Goal: Task Accomplishment & Management: Manage account settings

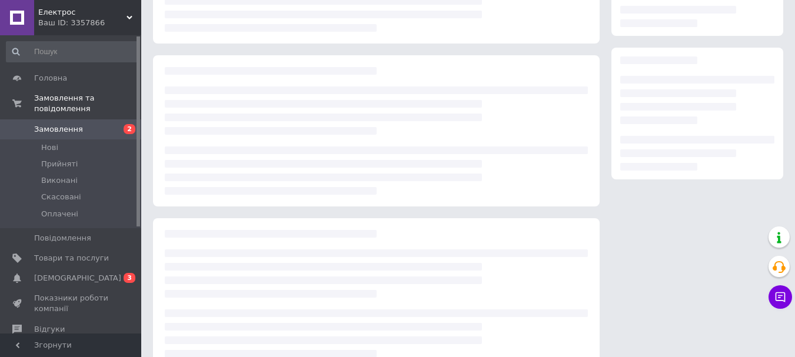
scroll to position [157, 0]
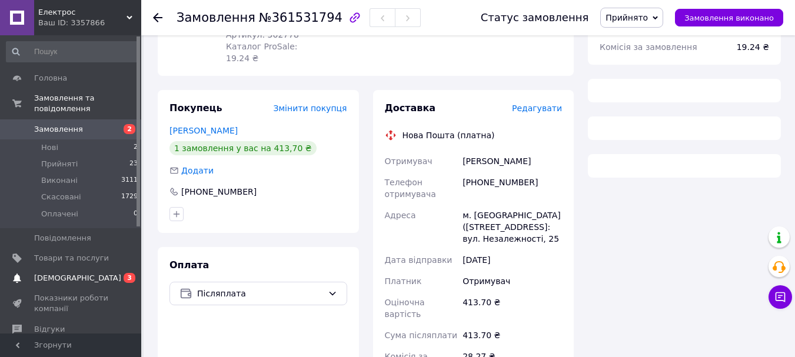
click at [86, 273] on span "[DEMOGRAPHIC_DATA]" at bounding box center [71, 278] width 75 height 11
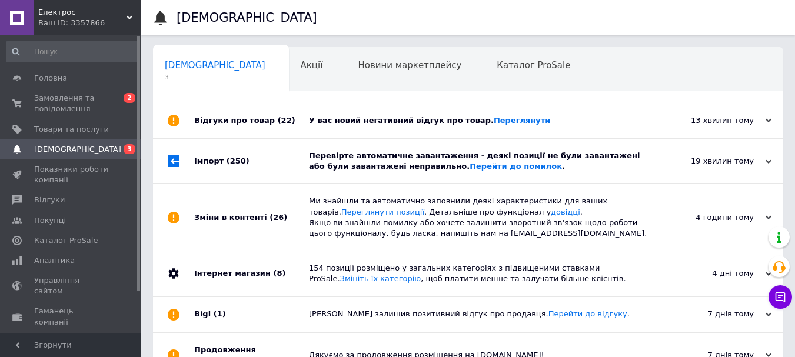
click at [376, 156] on div "Перевірте автоматичне завантаження - деякі позиції не були завантажені або були…" at bounding box center [481, 161] width 345 height 21
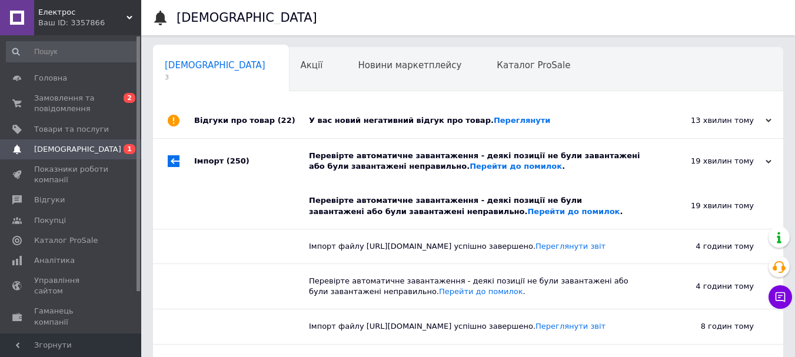
click at [404, 128] on div "У вас новий негативний відгук про товар. Переглянути" at bounding box center [481, 120] width 345 height 35
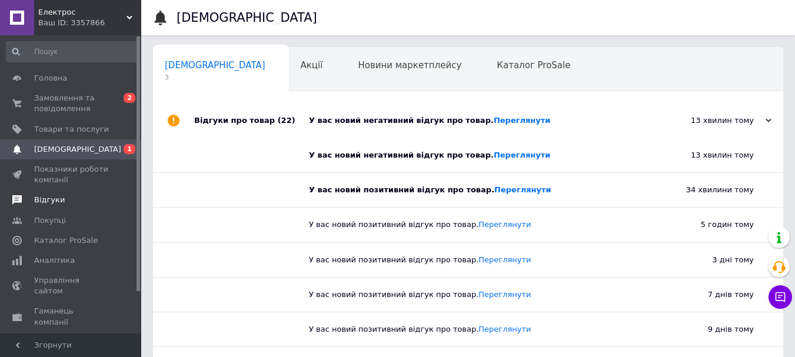
click at [49, 205] on span "Відгуки" at bounding box center [49, 200] width 31 height 11
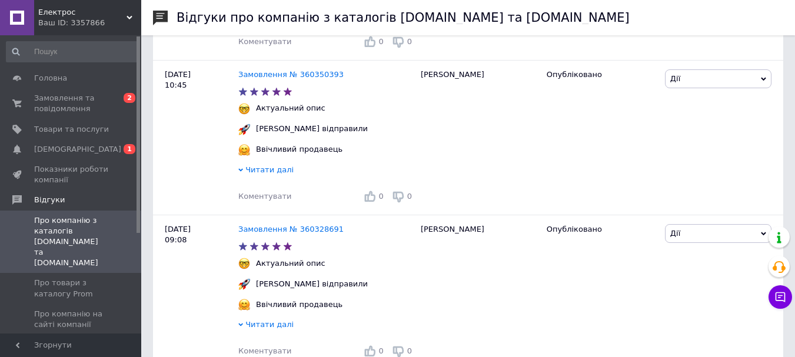
scroll to position [1413, 0]
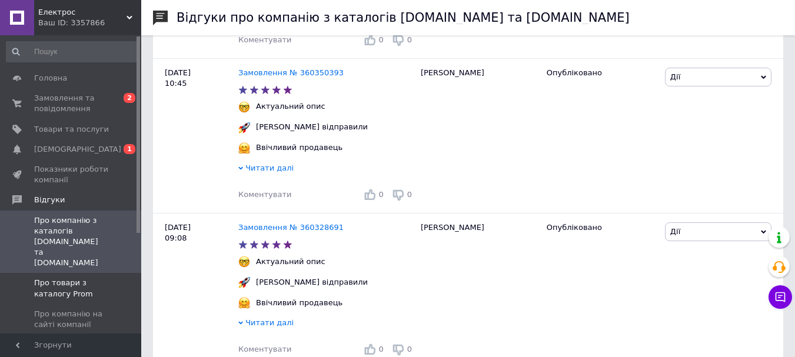
click at [59, 278] on span "Про товари з каталогу Prom" at bounding box center [71, 288] width 75 height 21
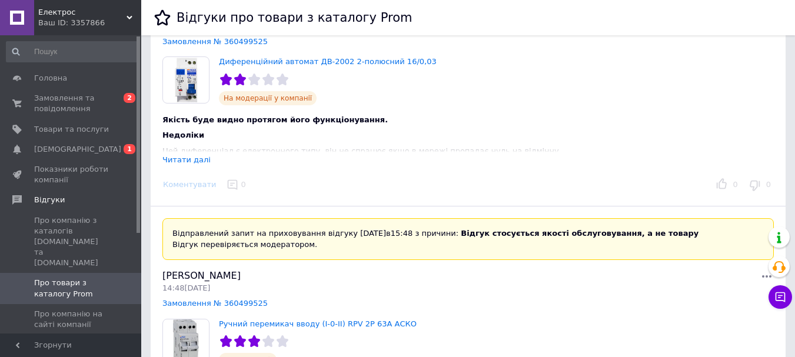
scroll to position [118, 0]
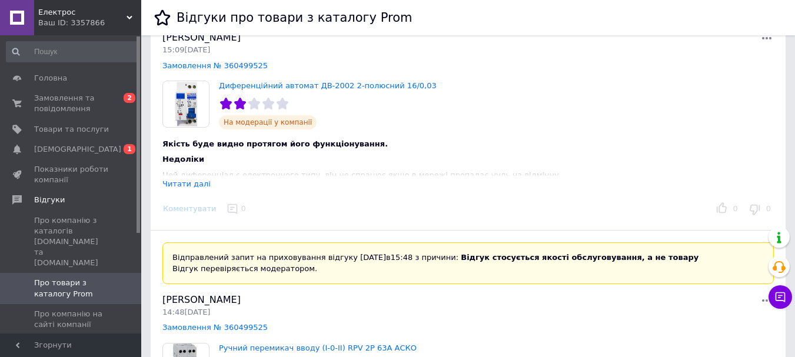
click at [185, 187] on div "Читати далі" at bounding box center [186, 184] width 48 height 9
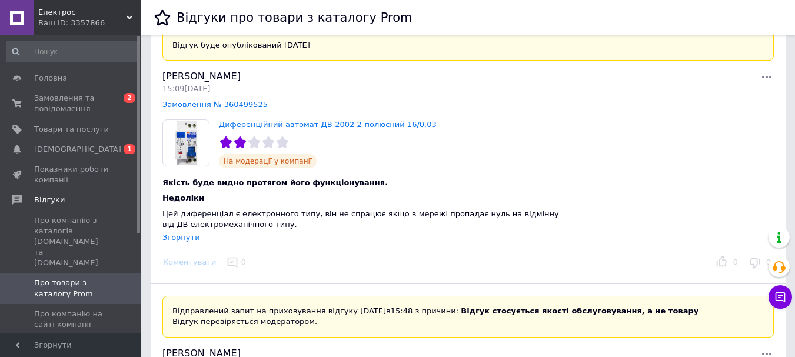
scroll to position [59, 0]
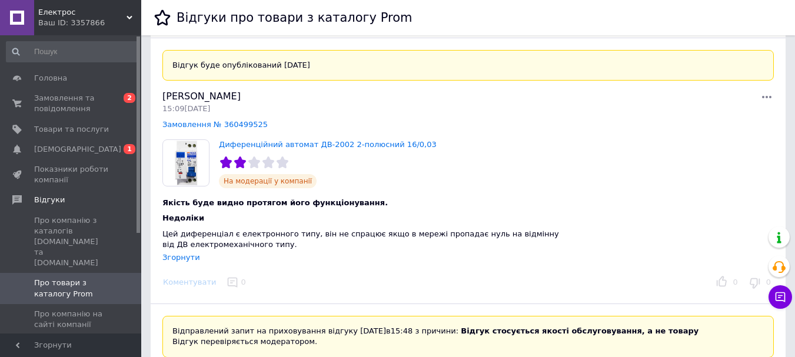
click at [763, 96] on icon at bounding box center [767, 97] width 14 height 14
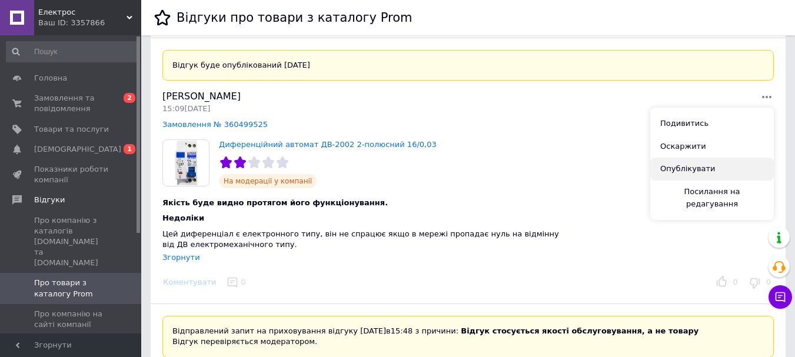
click at [672, 167] on button "Опублікувати" at bounding box center [712, 169] width 124 height 23
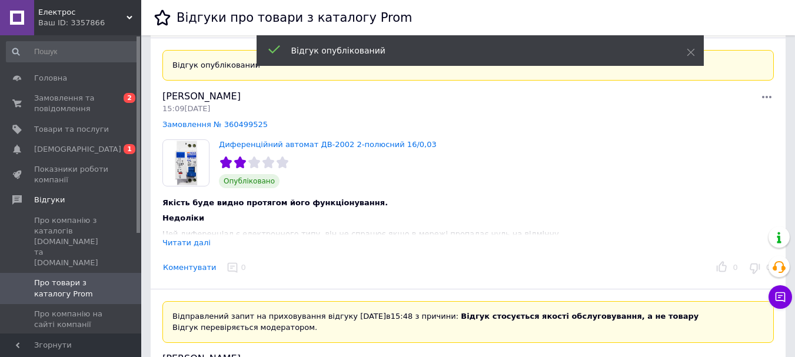
scroll to position [118, 0]
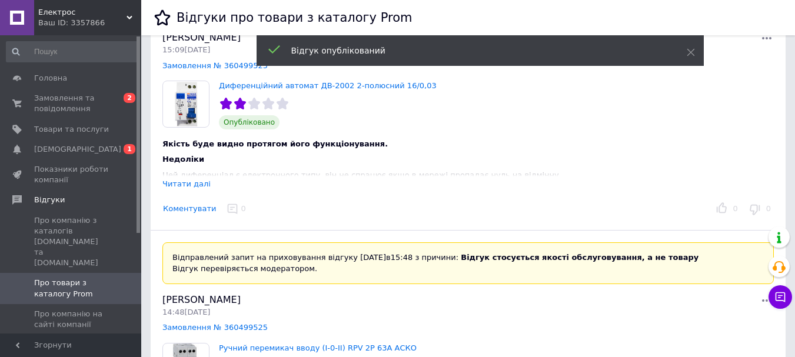
click at [182, 209] on button "Коментувати" at bounding box center [189, 209] width 54 height 12
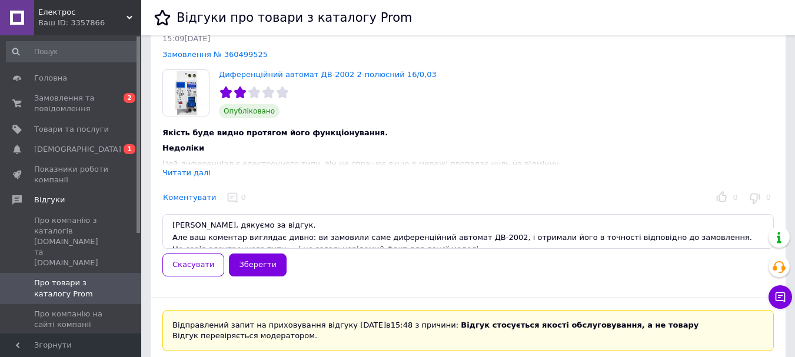
scroll to position [235, 0]
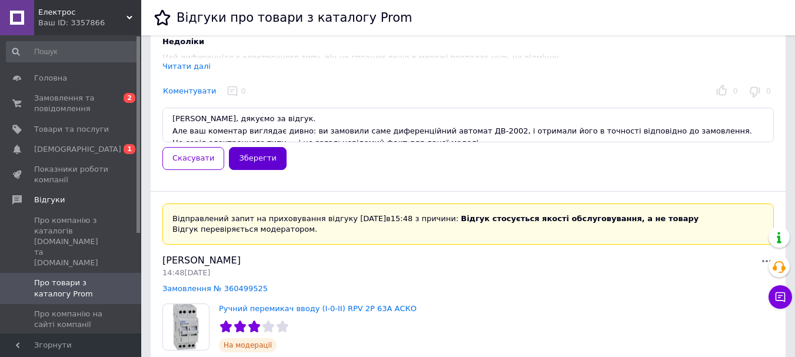
type textarea "Дмитре, дякуємо за відгук. Але ваш коментар виглядає дивно: ви замовили саме ди…"
click at [266, 162] on button "Зберегти" at bounding box center [257, 158] width 57 height 23
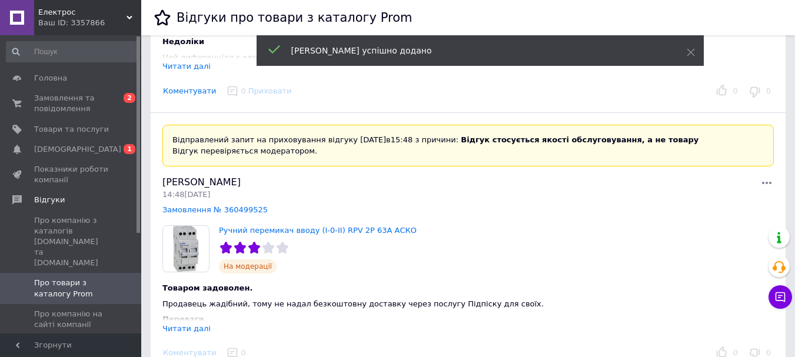
scroll to position [118, 0]
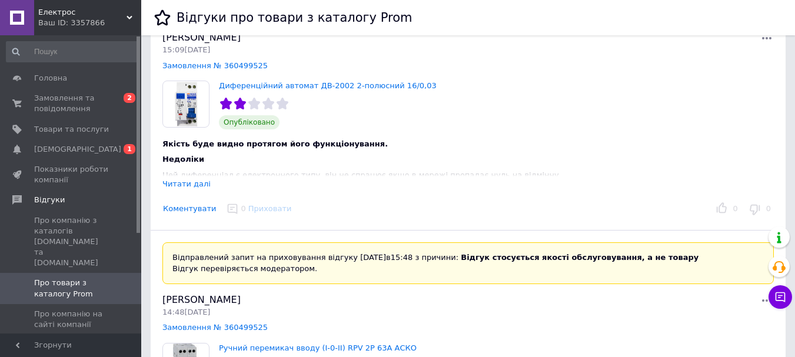
click at [195, 183] on div "Читати далі" at bounding box center [186, 184] width 48 height 9
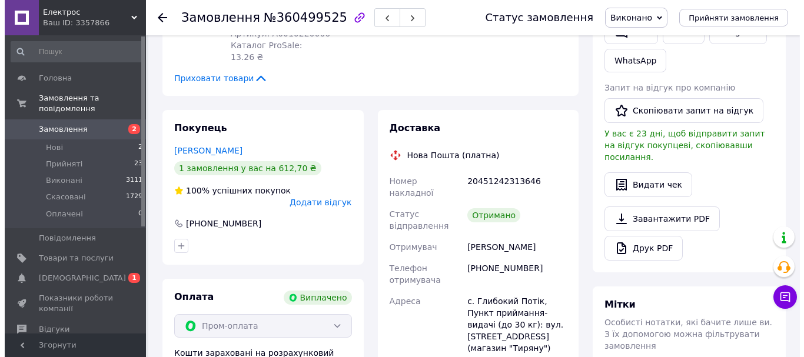
scroll to position [294, 0]
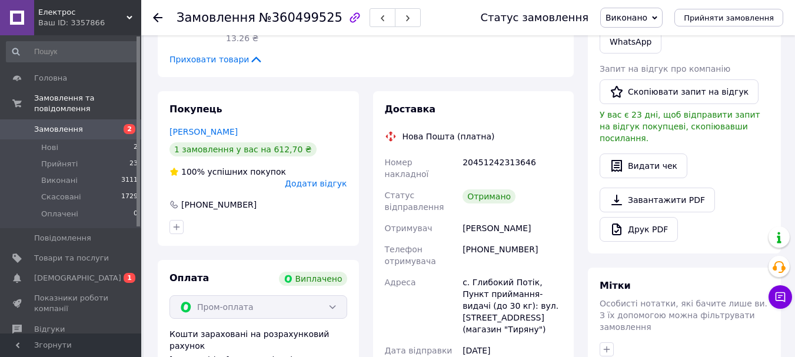
click at [305, 179] on span "Додати відгук" at bounding box center [316, 183] width 62 height 9
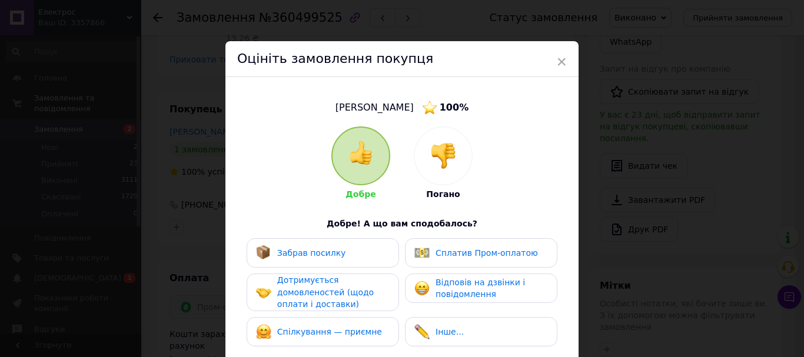
click at [568, 64] on div "Оцініть замовлення покупця" at bounding box center [401, 59] width 353 height 36
click at [559, 60] on span "×" at bounding box center [561, 62] width 11 height 20
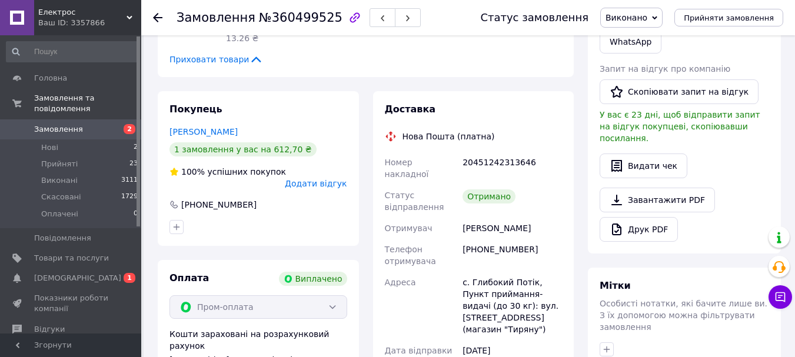
click at [327, 179] on span "Додати відгук" at bounding box center [316, 183] width 62 height 9
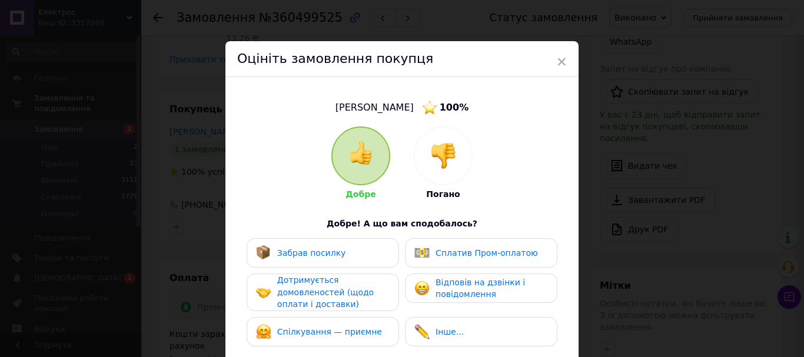
click at [426, 138] on div at bounding box center [443, 156] width 58 height 58
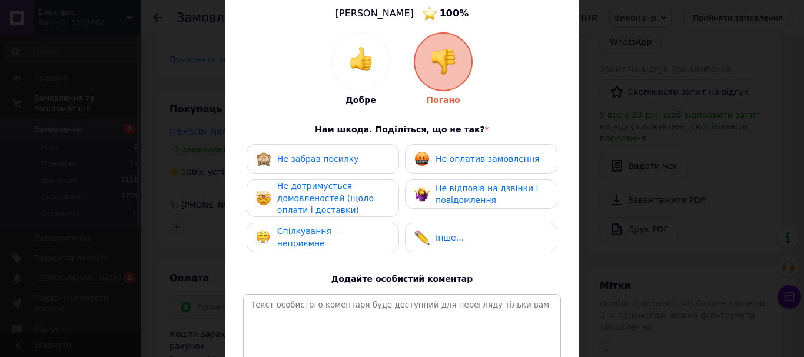
scroll to position [118, 0]
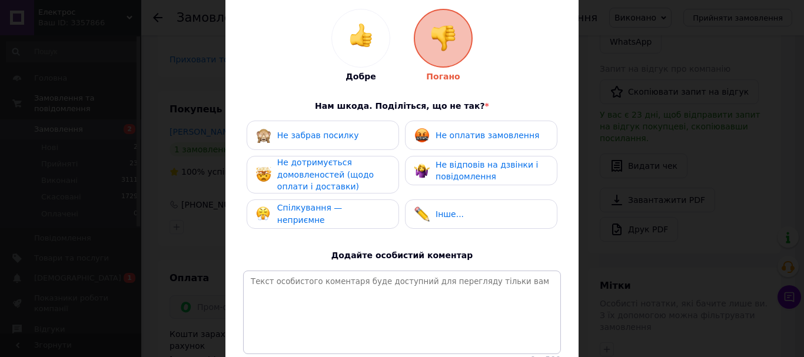
click at [335, 212] on span "Спілкування — неприємне" at bounding box center [309, 214] width 65 height 22
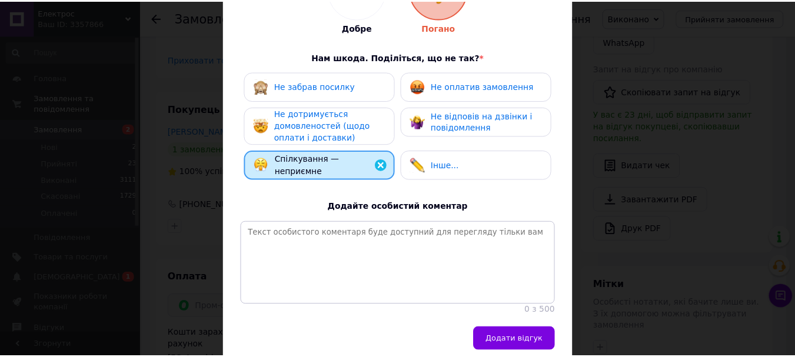
scroll to position [222, 0]
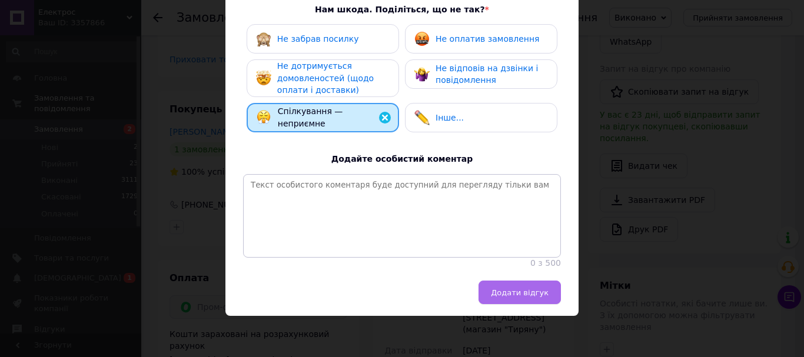
click at [509, 293] on span "Додати відгук" at bounding box center [520, 292] width 58 height 9
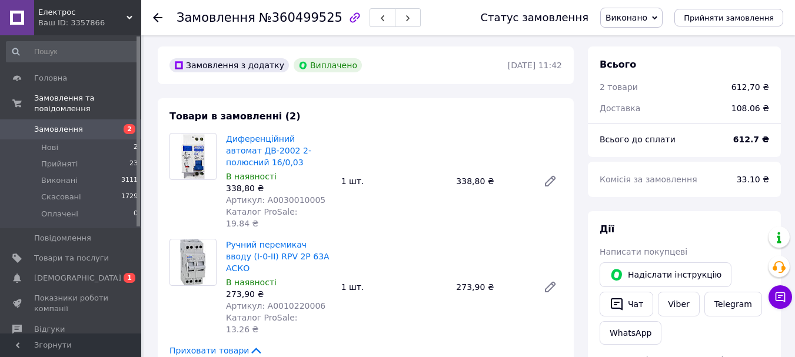
scroll to position [0, 0]
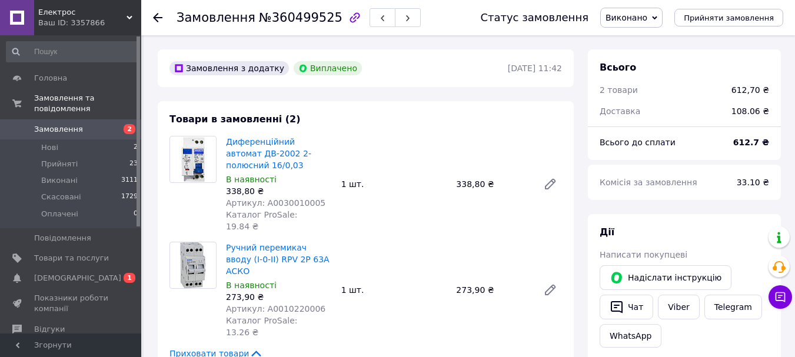
click at [497, 141] on div "Диференційний автомат ДВ-2002 2-полюсний 16/0,03 В наявності 338,80 ₴ Артикул: …" at bounding box center [394, 184] width 346 height 101
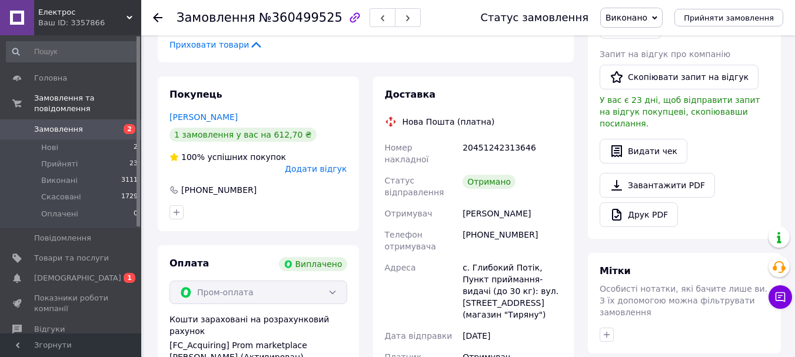
scroll to position [77, 0]
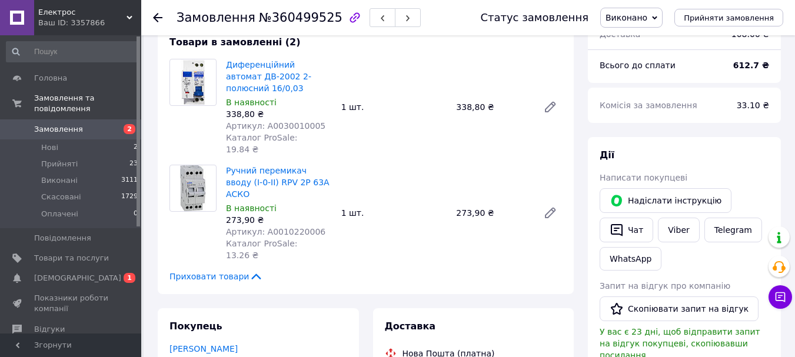
click at [59, 124] on span "Замовлення" at bounding box center [58, 129] width 49 height 11
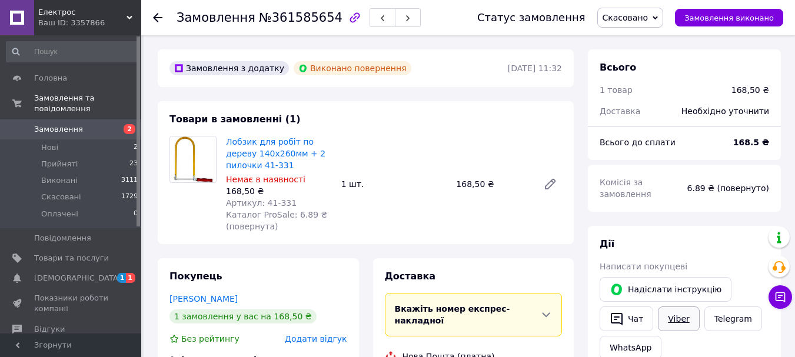
click at [666, 307] on link "Viber" at bounding box center [678, 319] width 41 height 25
click at [430, 127] on div "Товари в замовленні (1) Лобзик для робіт по дереву 140х260мм + 2 пилочки 41-331…" at bounding box center [366, 172] width 416 height 143
click at [472, 131] on div "Товари в замовленні (1) Лобзик для робіт по дереву 140х260мм + 2 пилочки 41-331…" at bounding box center [366, 172] width 416 height 143
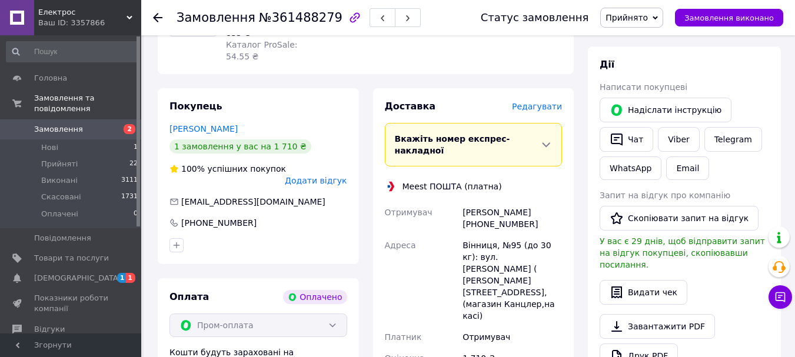
scroll to position [353, 0]
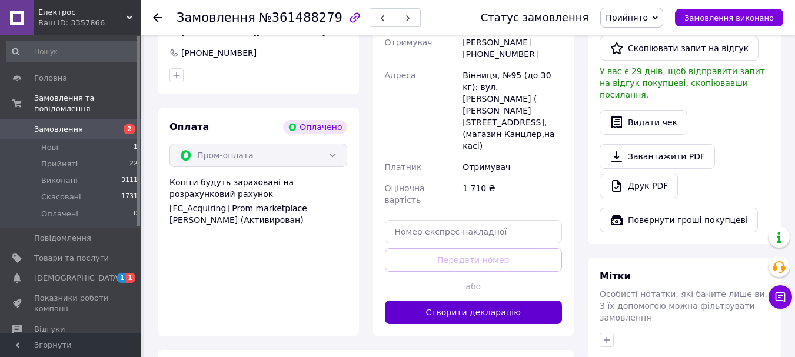
click at [485, 301] on button "Створити декларацію" at bounding box center [474, 313] width 178 height 24
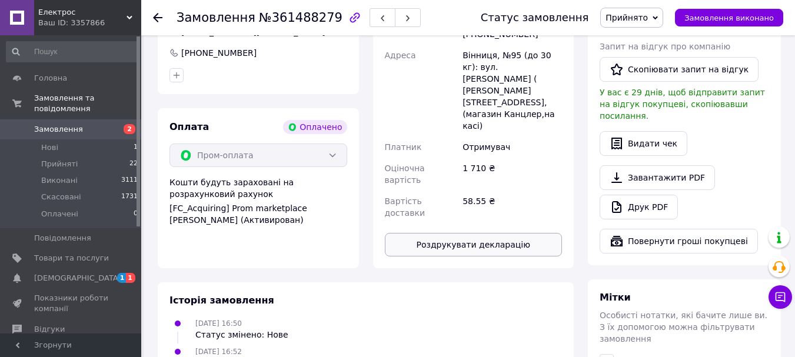
click at [456, 233] on button "Роздрукувати декларацію" at bounding box center [474, 245] width 178 height 24
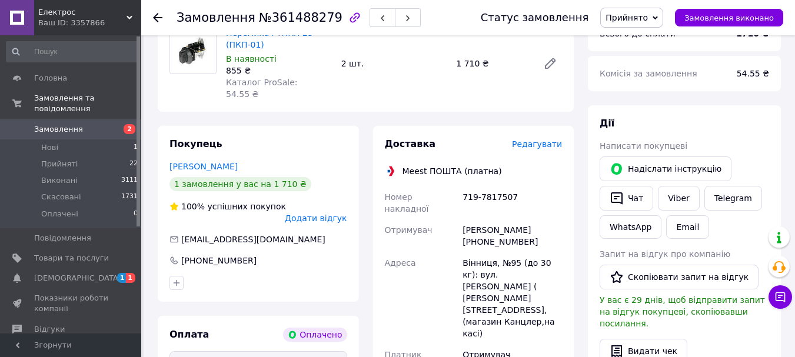
scroll to position [0, 0]
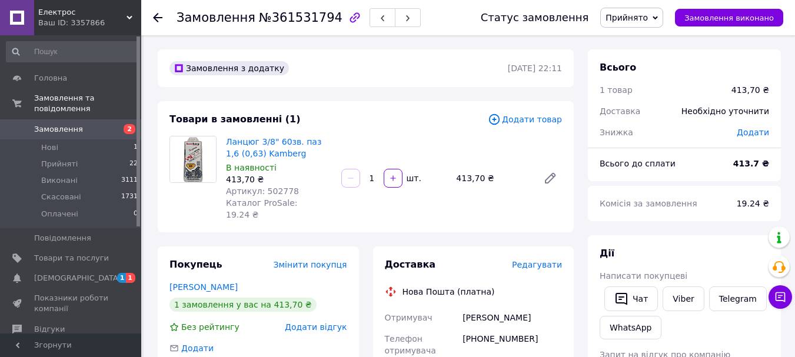
click at [522, 260] on span "Редагувати" at bounding box center [537, 264] width 50 height 9
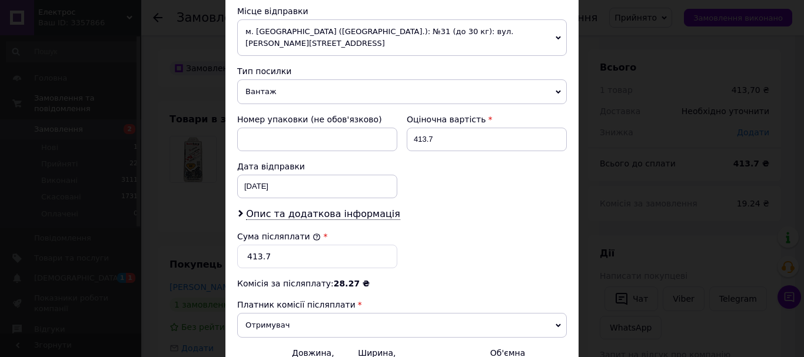
scroll to position [541, 0]
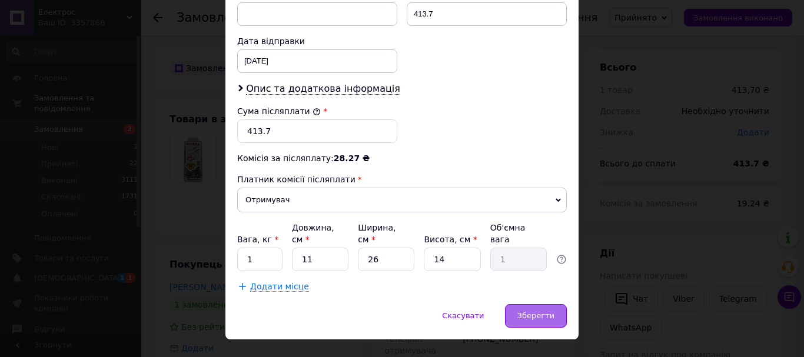
click at [530, 311] on span "Зберегти" at bounding box center [535, 315] width 37 height 9
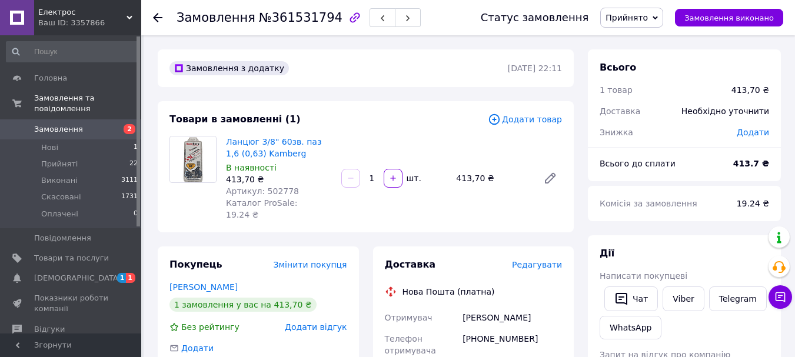
click at [531, 260] on span "Редагувати" at bounding box center [537, 264] width 50 height 9
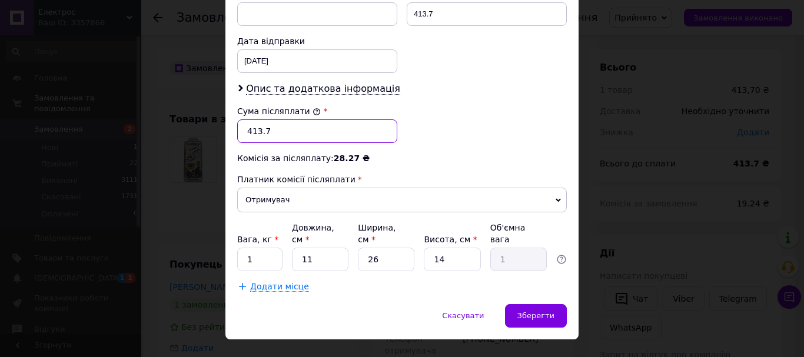
click at [277, 121] on input "413.7" at bounding box center [317, 131] width 160 height 24
type input "414"
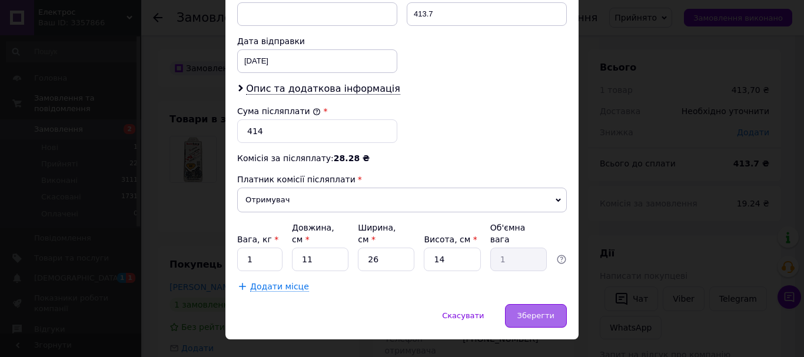
click at [533, 304] on div "Зберегти" at bounding box center [536, 316] width 62 height 24
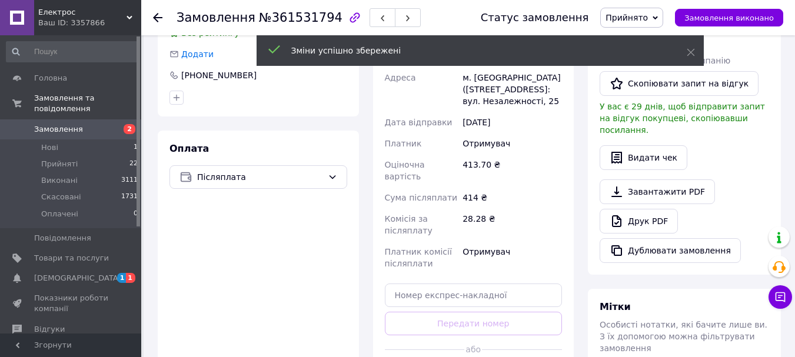
scroll to position [471, 0]
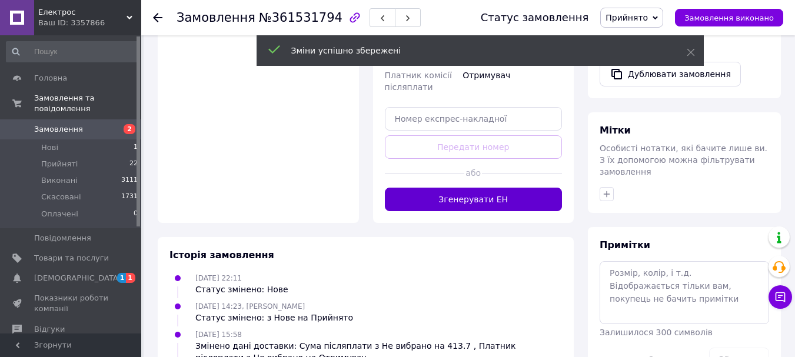
click at [473, 188] on button "Згенерувати ЕН" at bounding box center [474, 200] width 178 height 24
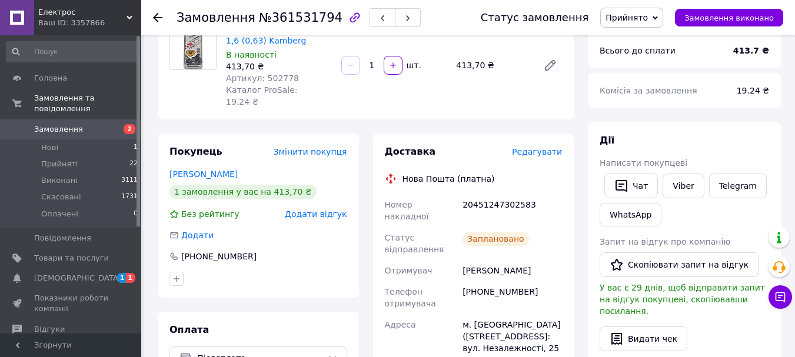
scroll to position [0, 0]
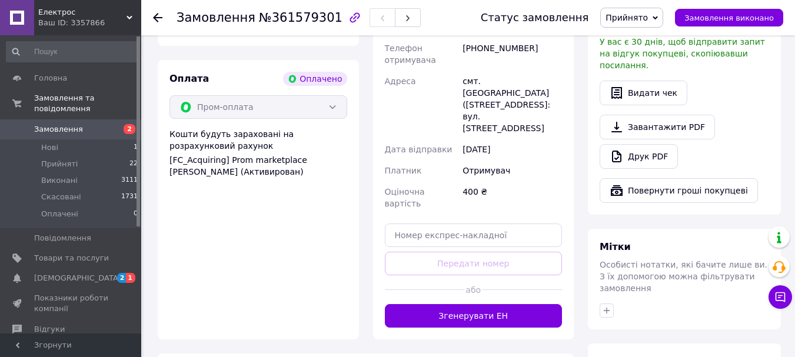
scroll to position [412, 0]
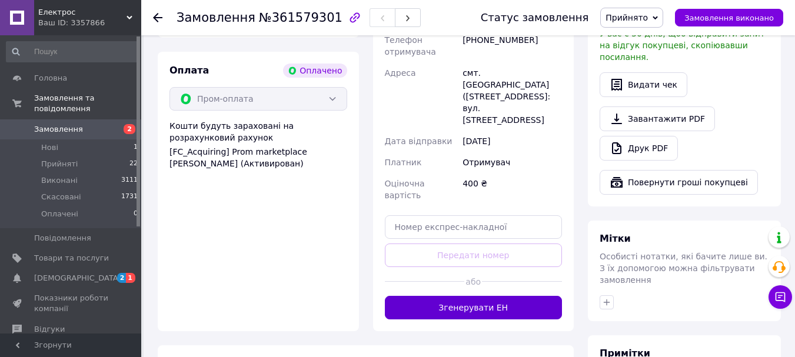
click at [473, 296] on button "Згенерувати ЕН" at bounding box center [474, 308] width 178 height 24
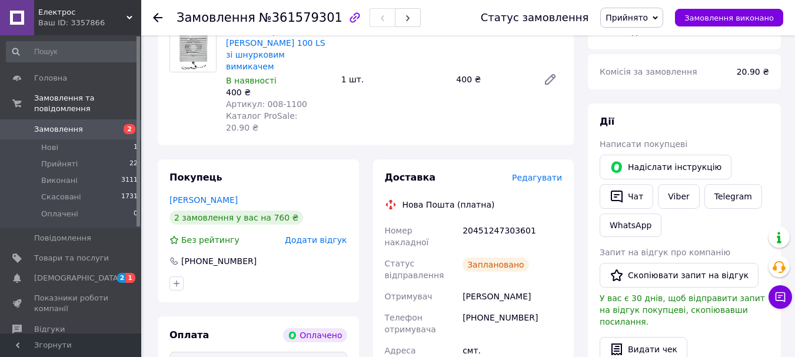
scroll to position [0, 0]
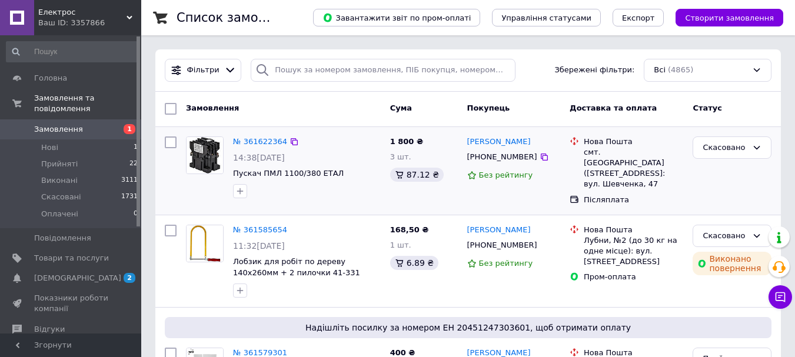
click at [779, 165] on div "№ 361622364 14:38[DATE] Пускач ПМЛ 1100/380 ЕТАЛ 1 800 ₴ 3 шт. 87.12 ₴ [PERSON_…" at bounding box center [468, 171] width 626 height 88
drag, startPoint x: 100, startPoint y: 265, endPoint x: 113, endPoint y: 260, distance: 14.0
click at [100, 273] on span "[DEMOGRAPHIC_DATA]" at bounding box center [71, 278] width 75 height 11
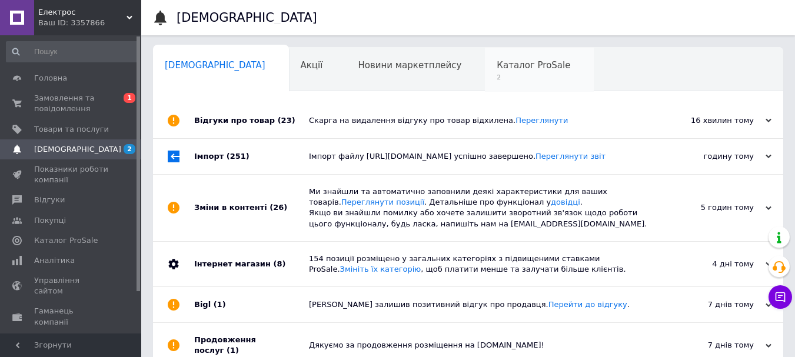
click at [497, 76] on span "2" at bounding box center [534, 77] width 74 height 9
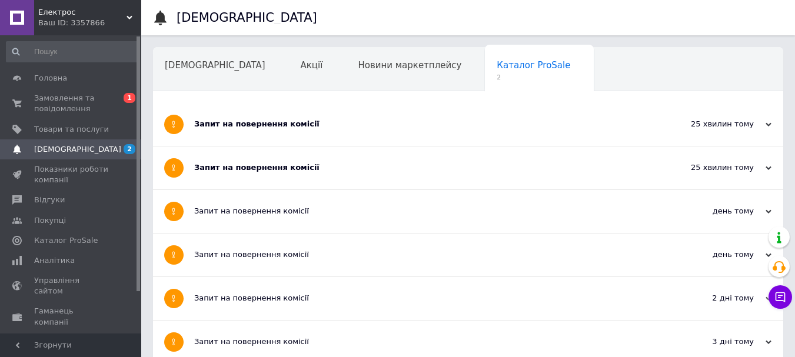
click at [387, 133] on div "Запит на повернення комісії" at bounding box center [424, 124] width 460 height 43
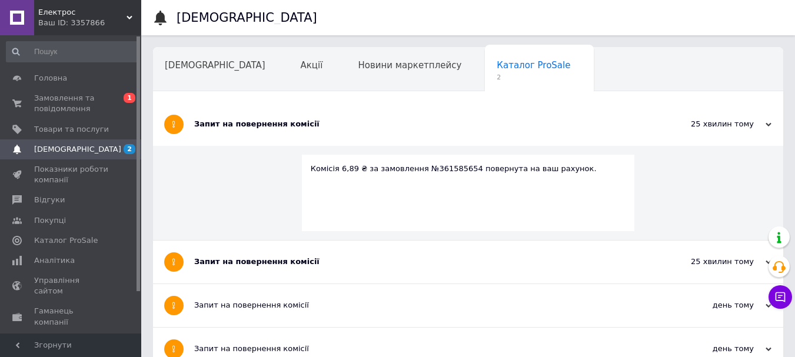
click at [371, 138] on div "Запит на повернення комісії" at bounding box center [424, 124] width 460 height 43
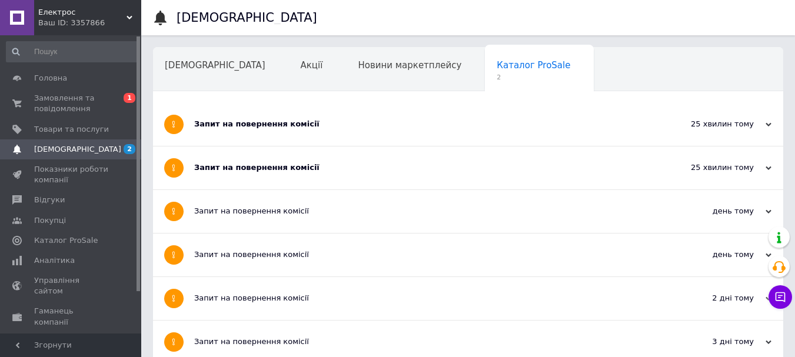
click at [347, 160] on div "Запит на повернення комісії" at bounding box center [424, 168] width 460 height 43
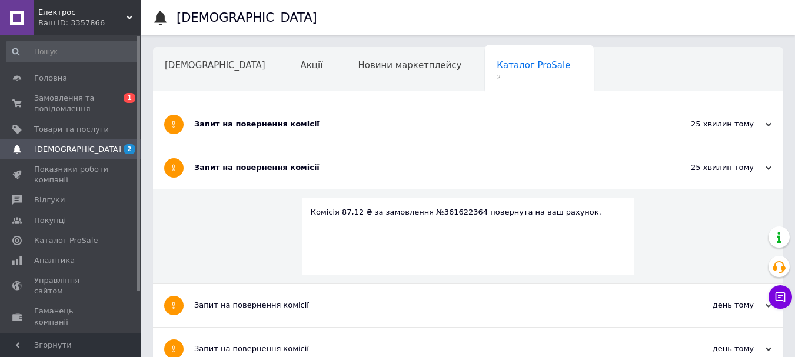
click at [347, 160] on div "Запит на повернення комісії" at bounding box center [424, 168] width 460 height 43
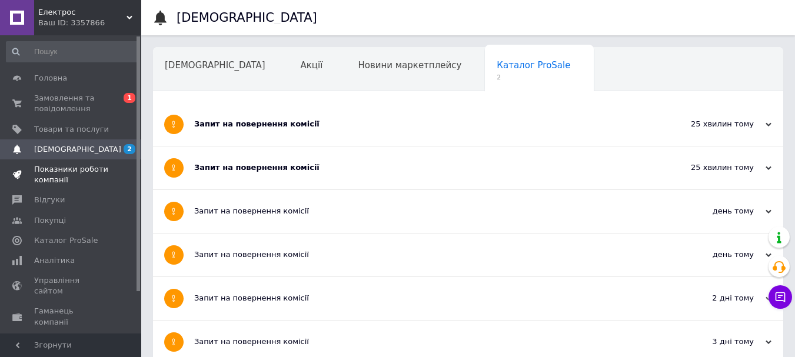
click at [47, 176] on span "Показники роботи компанії" at bounding box center [71, 174] width 75 height 21
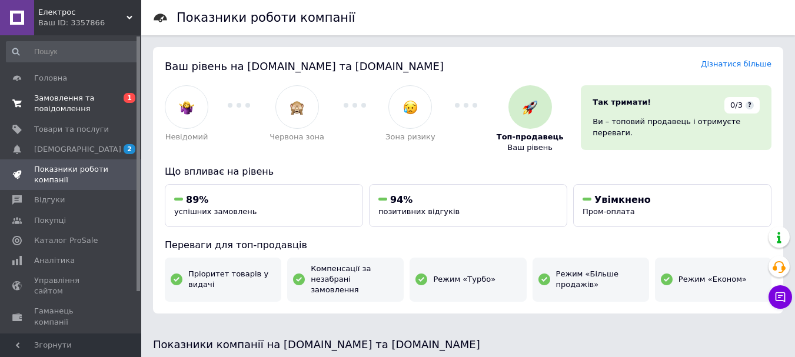
click at [83, 108] on span "Замовлення та повідомлення" at bounding box center [71, 103] width 75 height 21
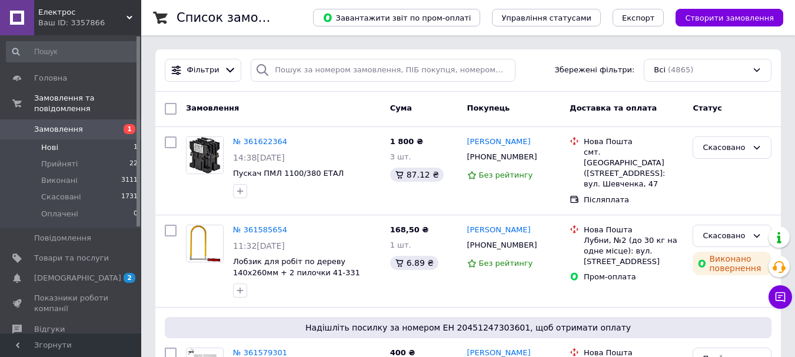
click at [99, 140] on li "Нові 1" at bounding box center [72, 148] width 145 height 16
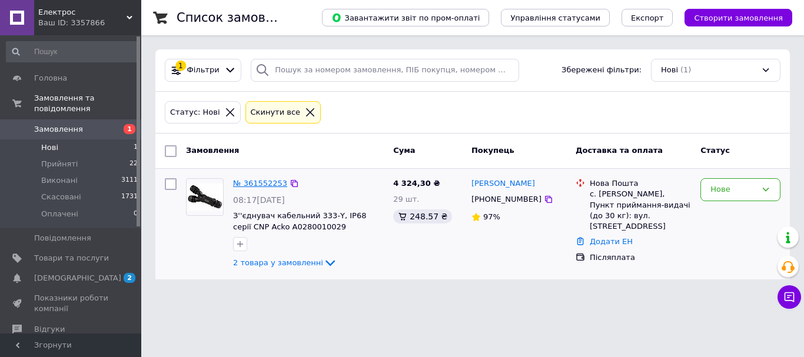
click at [270, 181] on link "№ 361552253" at bounding box center [260, 183] width 54 height 9
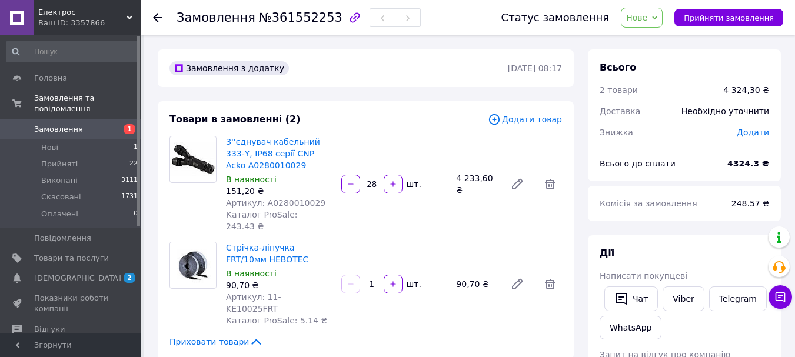
click at [348, 18] on icon "button" at bounding box center [355, 18] width 14 height 14
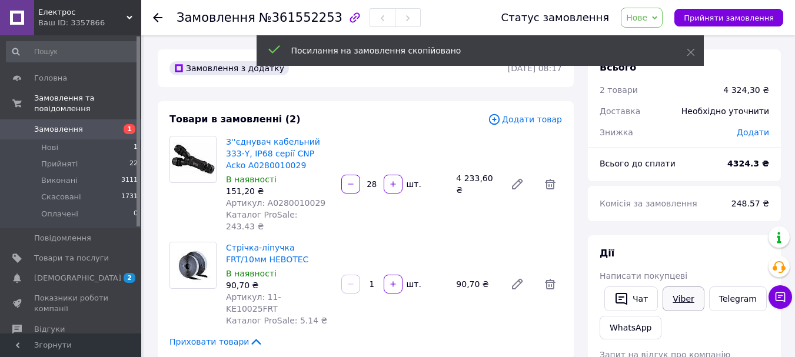
click at [680, 305] on link "Viber" at bounding box center [683, 299] width 41 height 25
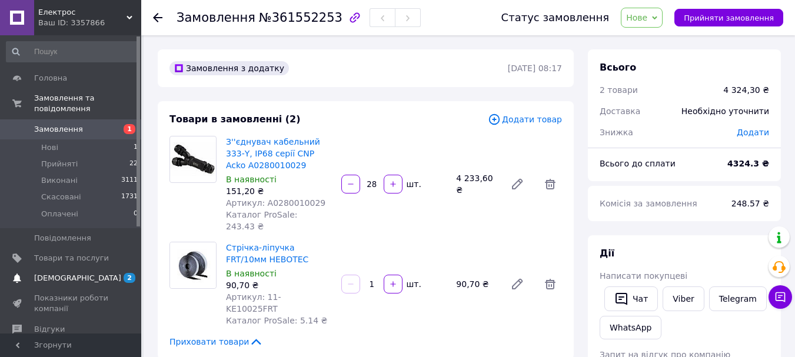
click at [103, 273] on span "[DEMOGRAPHIC_DATA]" at bounding box center [71, 278] width 75 height 11
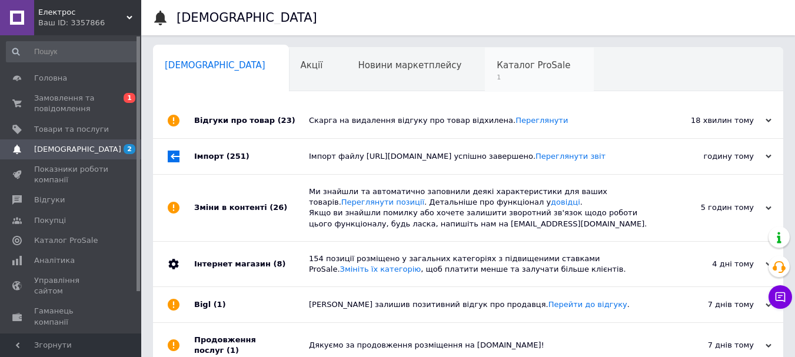
click at [485, 50] on div "Каталог ProSale 1" at bounding box center [539, 70] width 109 height 45
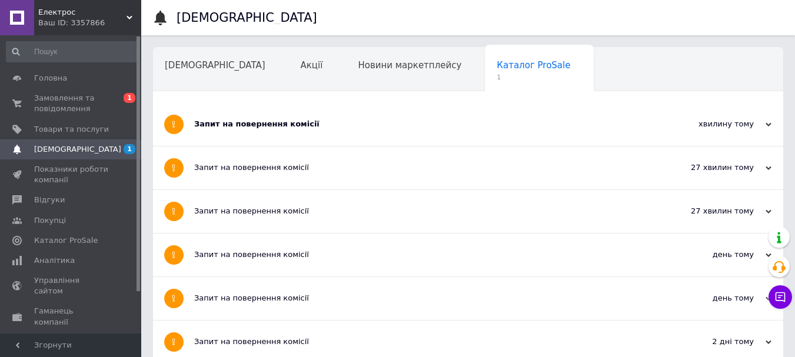
click at [243, 122] on div "Запит на повернення комісії" at bounding box center [424, 124] width 460 height 11
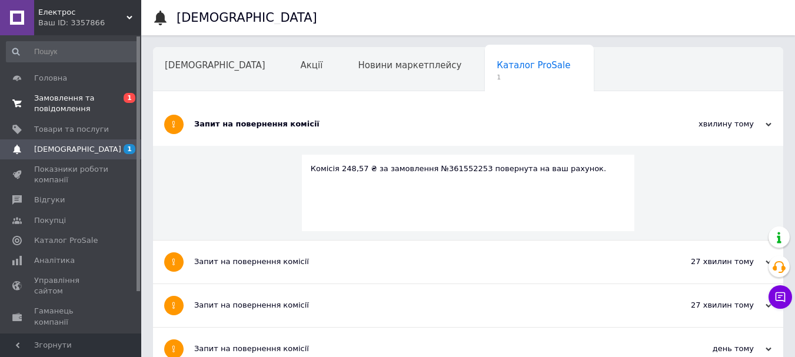
click at [49, 97] on span "Замовлення та повідомлення" at bounding box center [71, 103] width 75 height 21
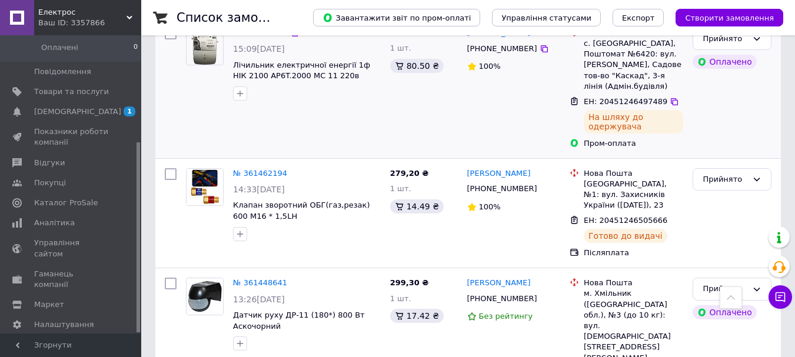
scroll to position [836, 0]
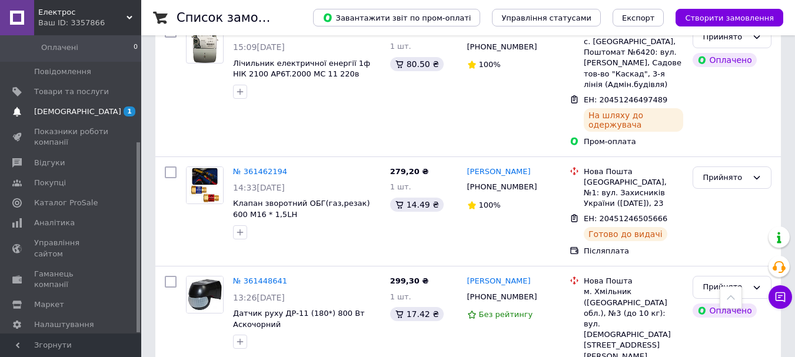
click at [35, 107] on span "[DEMOGRAPHIC_DATA]" at bounding box center [77, 112] width 87 height 11
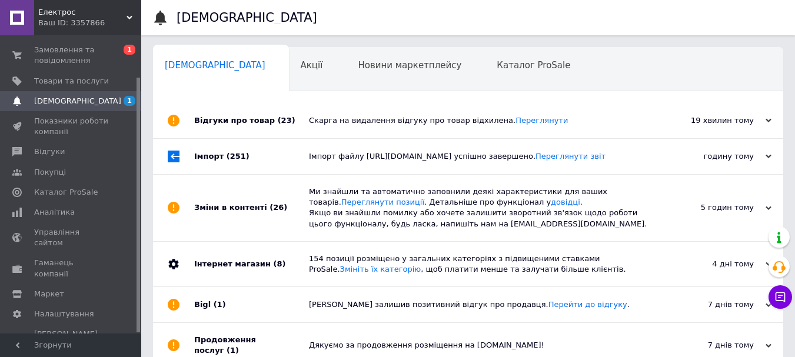
click at [567, 162] on div "Імпорт файлу https://podillya-kabel.com.ua/import/prom/catalog.xml успішно заве…" at bounding box center [481, 156] width 345 height 11
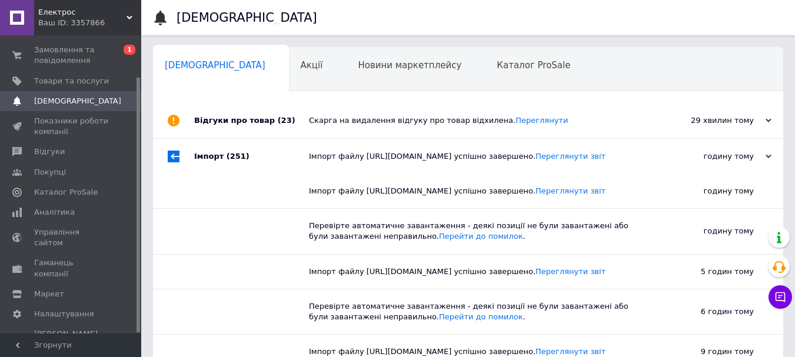
click at [449, 134] on div "Скарга на видалення відгуку про товар відхилена. Переглянути" at bounding box center [481, 120] width 345 height 35
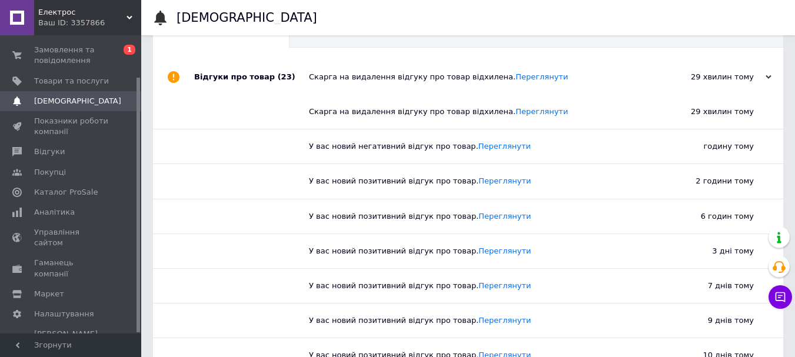
scroll to position [0, 0]
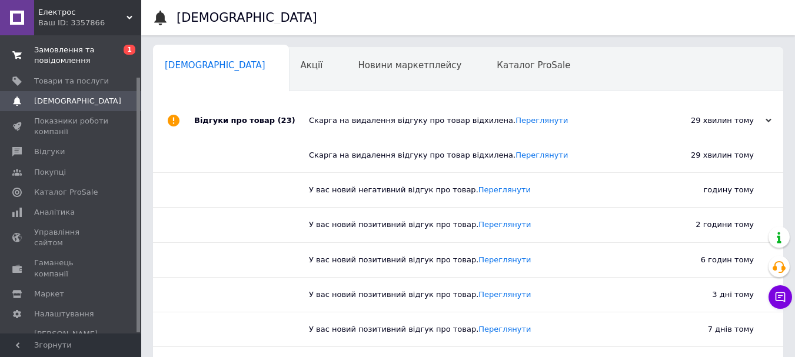
click at [67, 59] on span "Замовлення та повідомлення" at bounding box center [71, 55] width 75 height 21
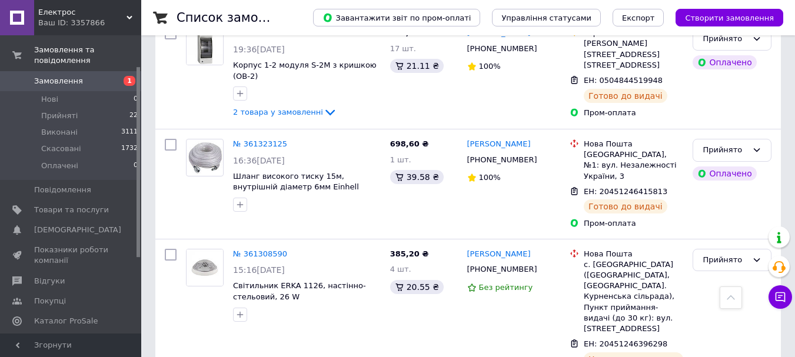
scroll to position [2100, 0]
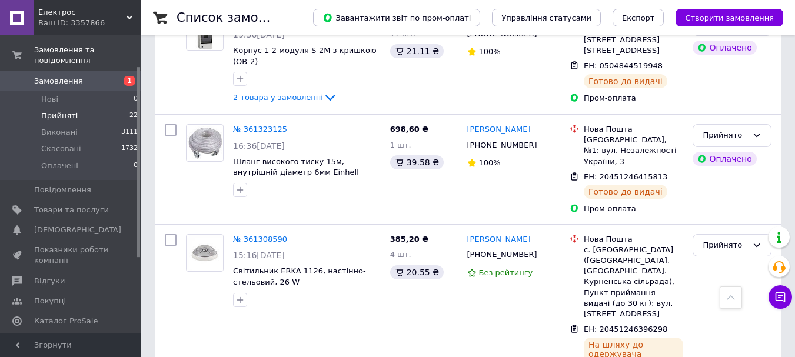
click at [63, 111] on span "Прийняті" at bounding box center [59, 116] width 36 height 11
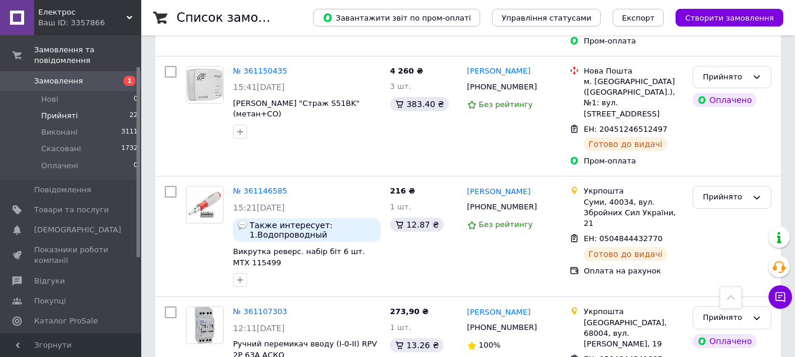
scroll to position [2225, 0]
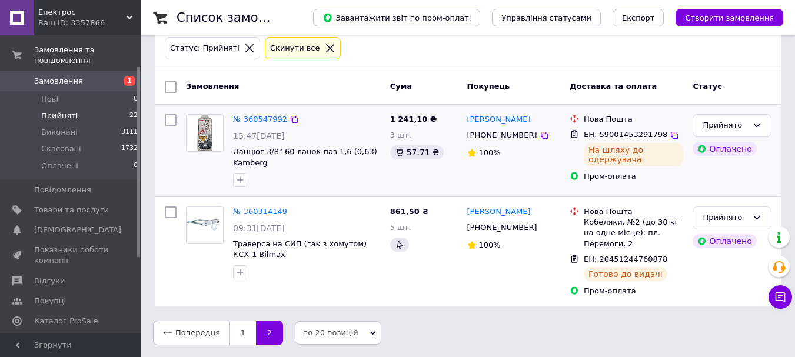
scroll to position [64, 0]
click at [49, 245] on span "Показники роботи компанії" at bounding box center [71, 255] width 75 height 21
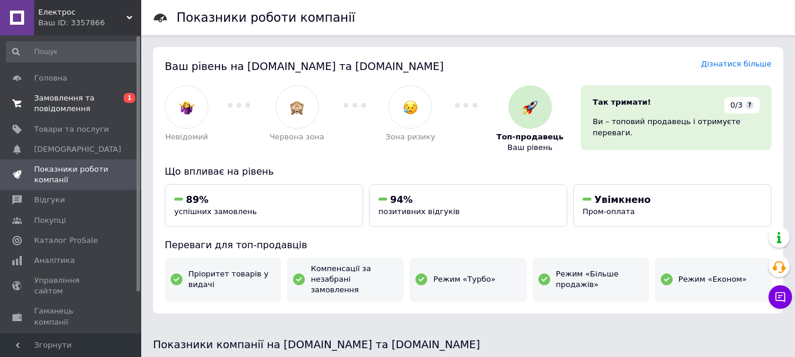
click at [70, 95] on span "Замовлення та повідомлення" at bounding box center [71, 103] width 75 height 21
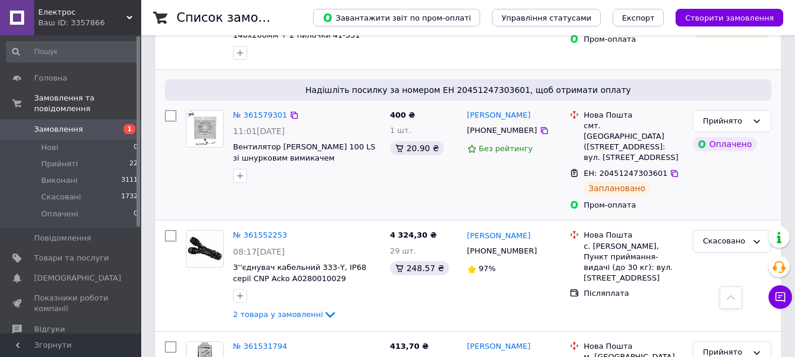
scroll to position [235, 0]
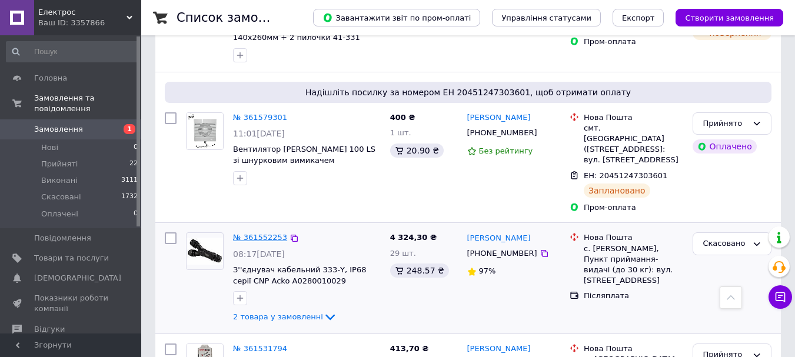
click at [268, 233] on link "№ 361552253" at bounding box center [260, 237] width 54 height 9
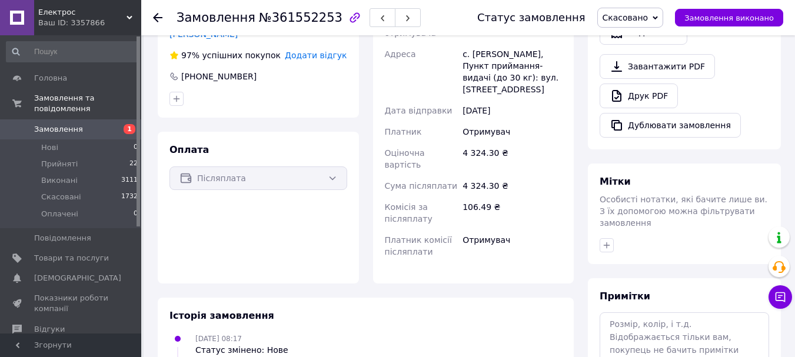
scroll to position [552, 0]
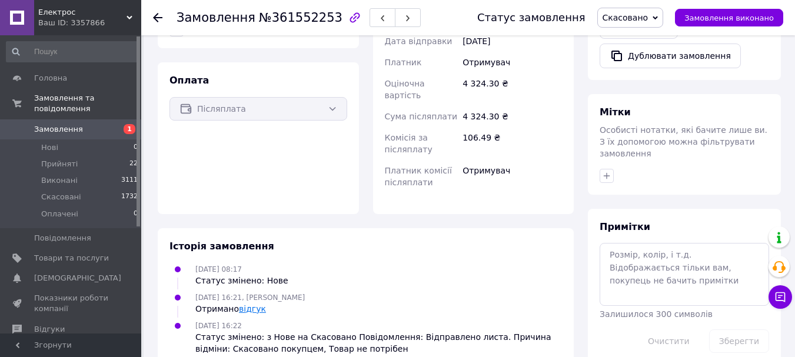
click at [245, 304] on link "відгук" at bounding box center [252, 308] width 27 height 9
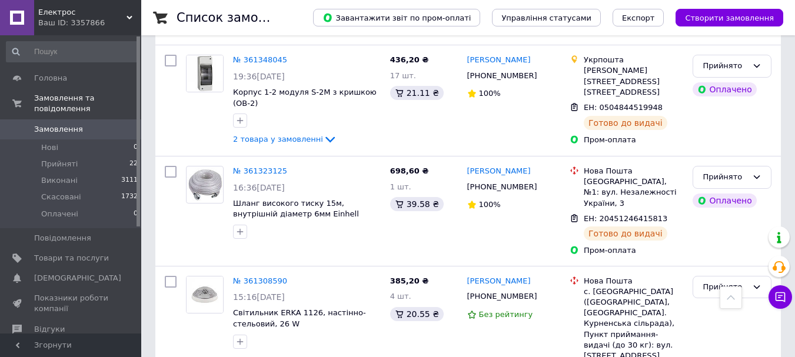
scroll to position [2100, 0]
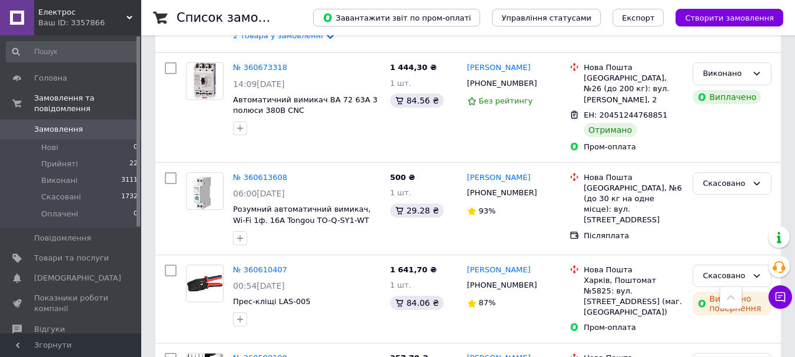
scroll to position [1936, 0]
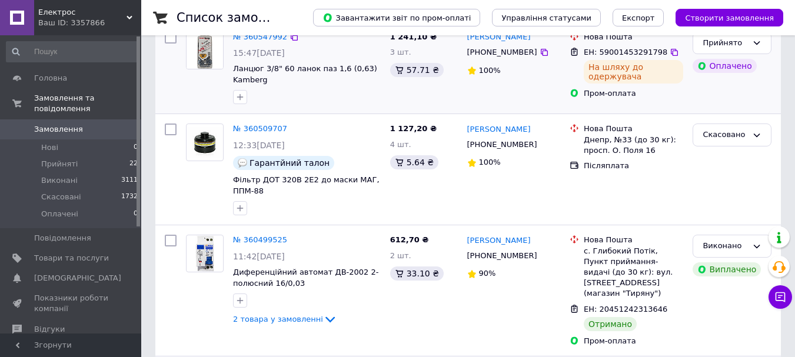
scroll to position [118, 0]
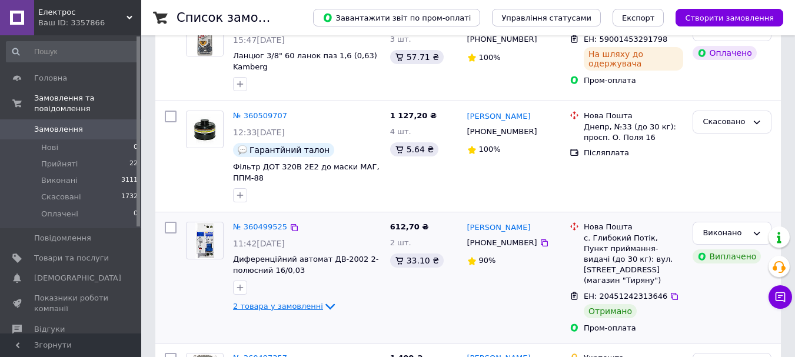
click at [323, 303] on icon at bounding box center [330, 307] width 14 height 14
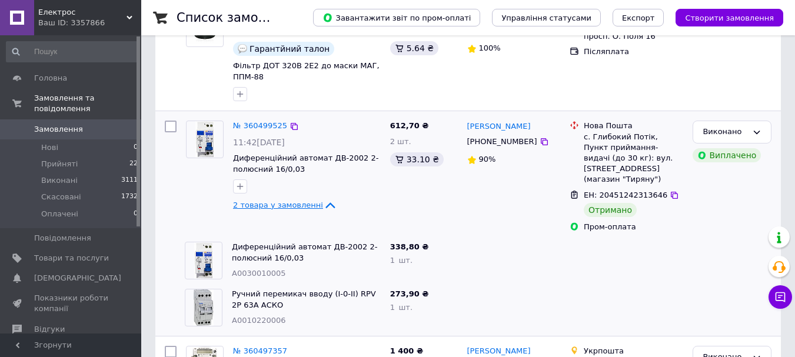
scroll to position [235, 0]
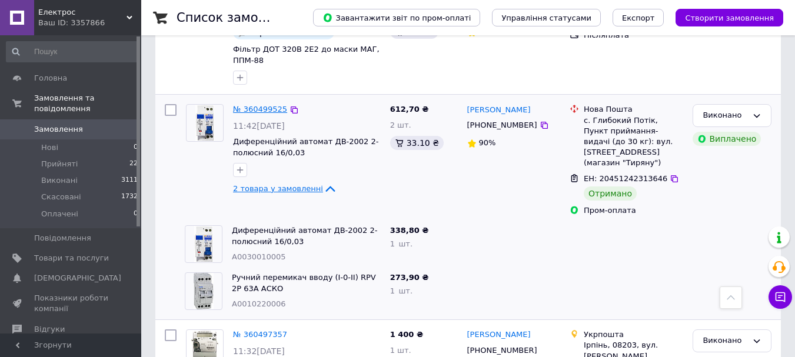
click at [267, 112] on link "№ 360499525" at bounding box center [260, 109] width 54 height 9
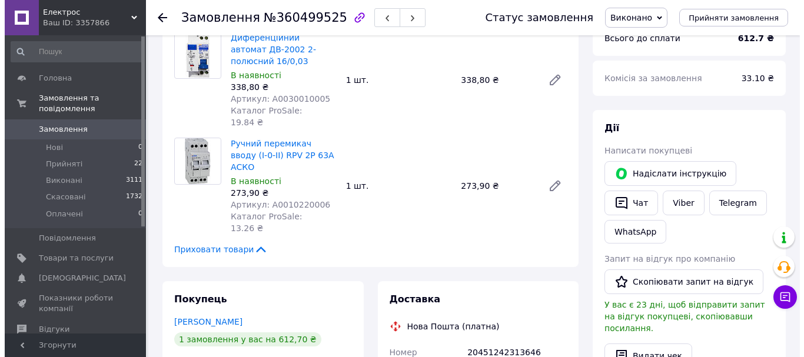
scroll to position [294, 0]
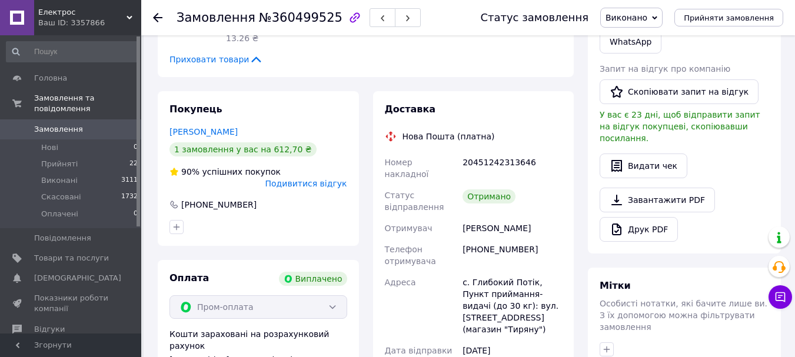
click at [331, 179] on span "Подивитися відгук" at bounding box center [306, 183] width 82 height 9
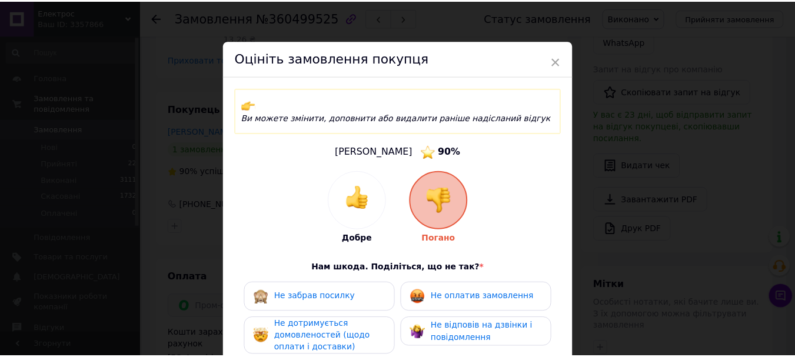
scroll to position [0, 0]
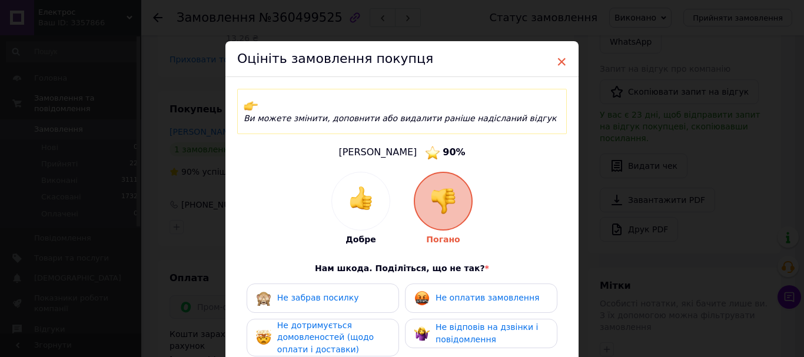
click at [559, 56] on span "×" at bounding box center [561, 62] width 11 height 20
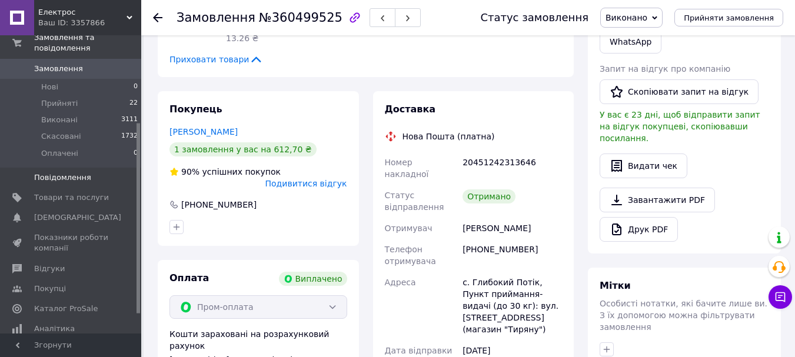
scroll to position [167, 0]
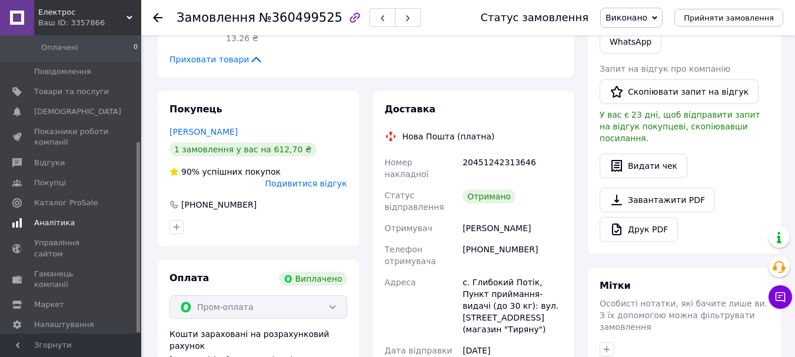
click at [51, 218] on span "Аналітика" at bounding box center [54, 223] width 41 height 11
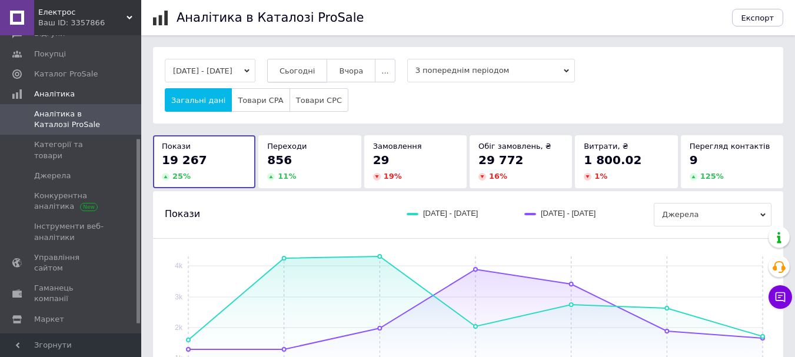
click at [315, 67] on span "Сьогодні" at bounding box center [298, 71] width 36 height 9
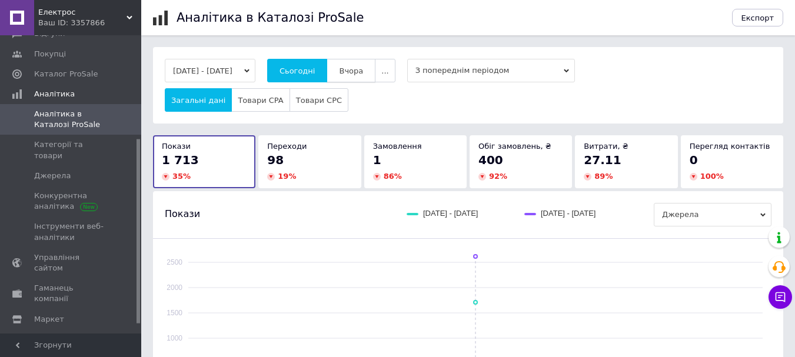
click at [350, 70] on button "Вчора" at bounding box center [351, 71] width 49 height 24
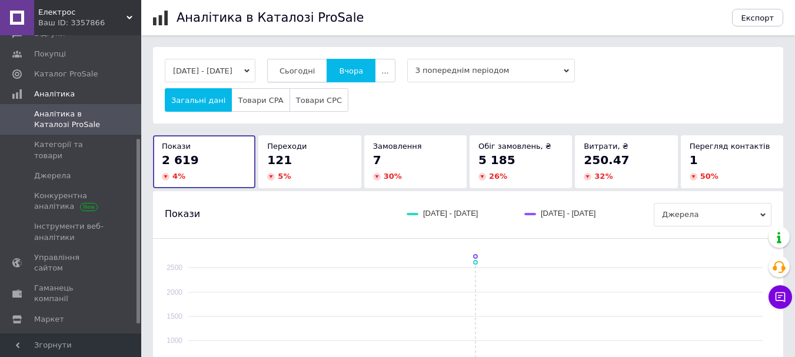
click at [315, 75] on span "Сьогодні" at bounding box center [298, 71] width 36 height 9
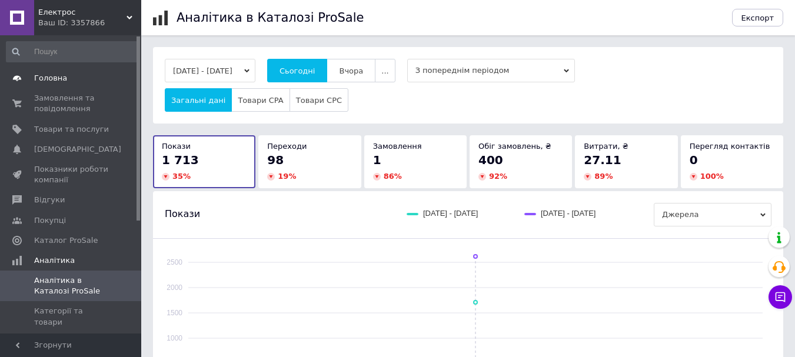
click at [52, 78] on span "Головна" at bounding box center [50, 78] width 33 height 11
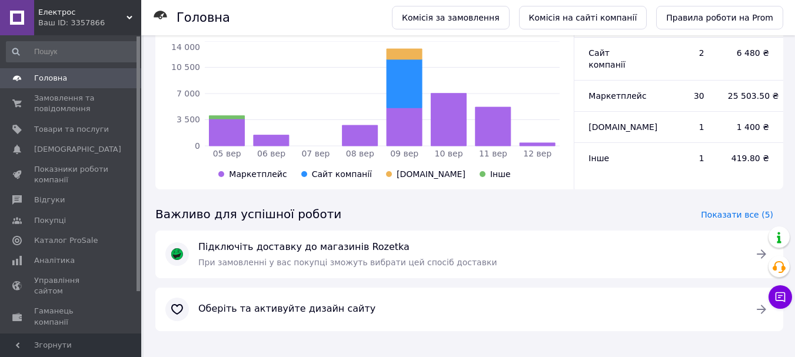
scroll to position [380, 0]
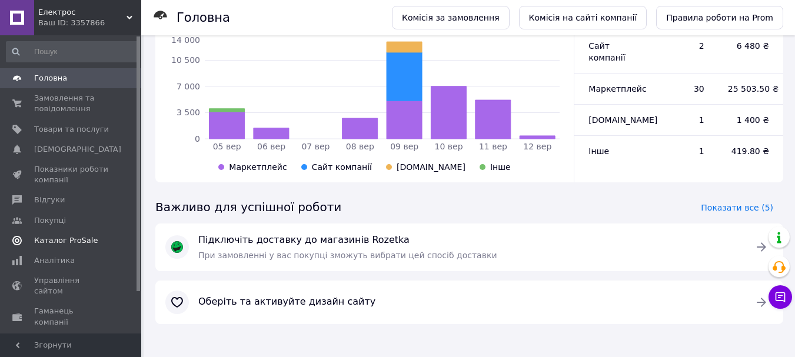
click at [59, 244] on span "Каталог ProSale" at bounding box center [66, 240] width 64 height 11
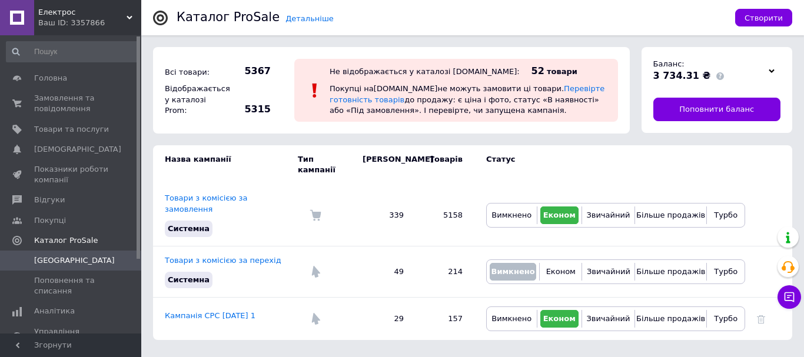
click at [774, 74] on icon at bounding box center [772, 71] width 6 height 6
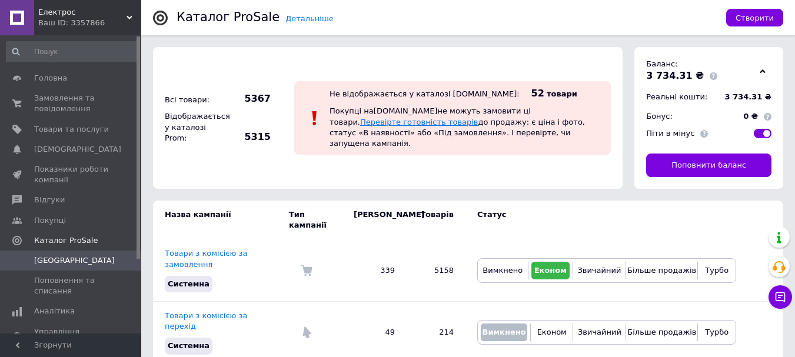
click at [479, 118] on link "Перевірте готовність товарів" at bounding box center [419, 122] width 118 height 9
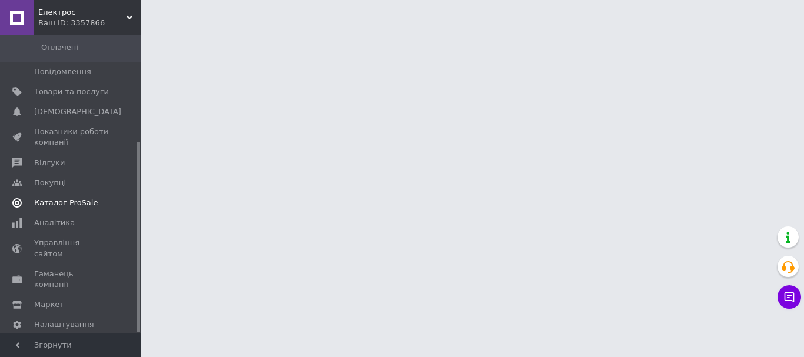
click at [72, 198] on span "Каталог ProSale" at bounding box center [66, 203] width 64 height 11
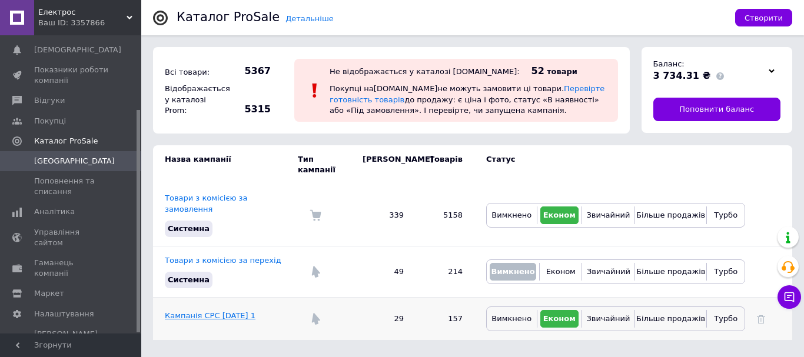
click at [240, 311] on link "Кампанія CPC 19.10.2023 1" at bounding box center [210, 315] width 91 height 9
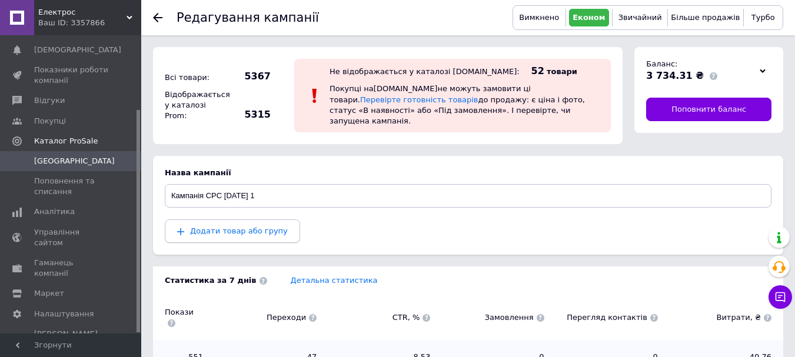
click at [238, 227] on span "Додати товар або групу" at bounding box center [239, 231] width 98 height 9
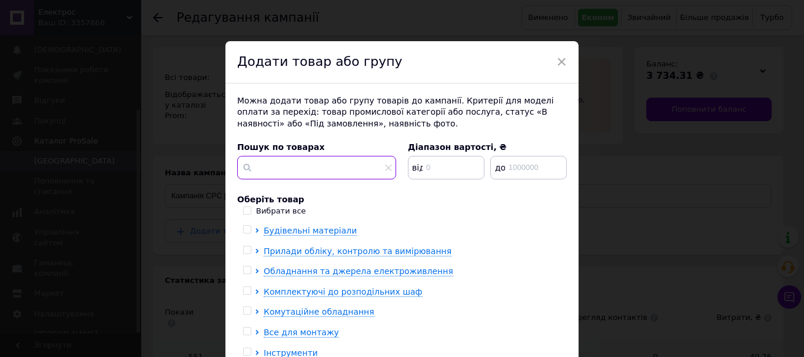
click at [306, 175] on input "text" at bounding box center [316, 168] width 159 height 24
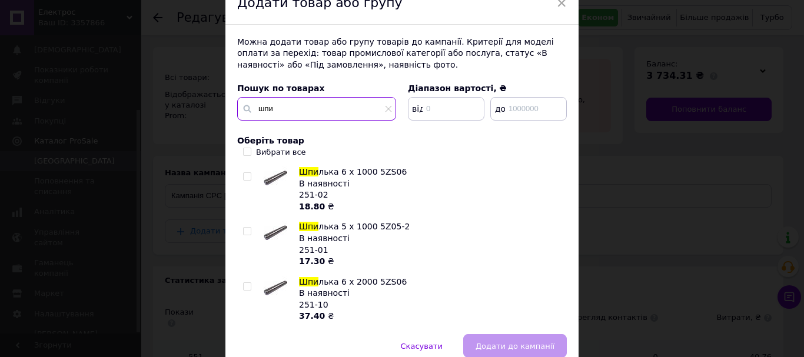
scroll to position [112, 0]
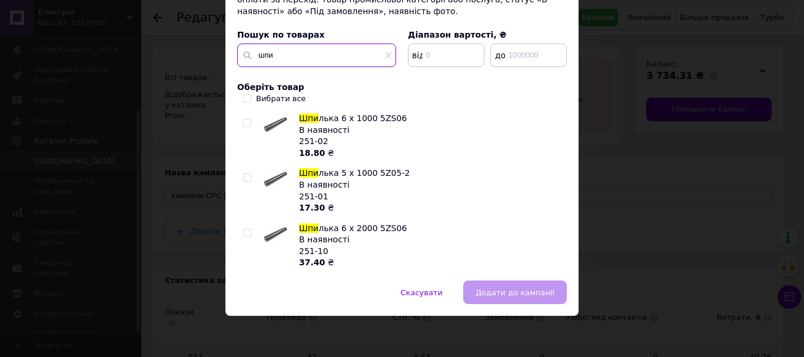
type input "шпи"
click at [243, 97] on input "Вибрати все" at bounding box center [247, 98] width 8 height 8
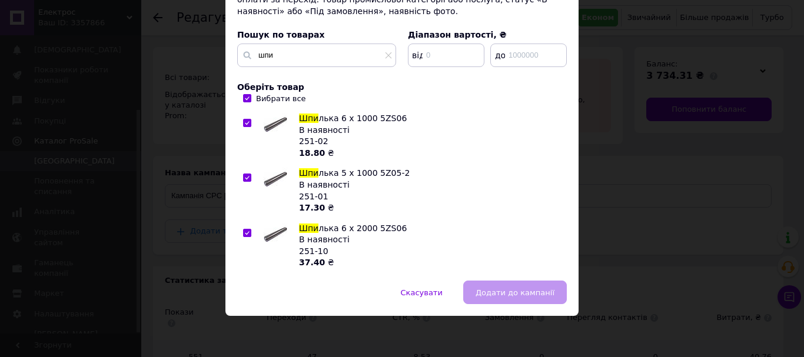
checkbox input "true"
click at [496, 293] on span "Додати до кампанії" at bounding box center [515, 292] width 79 height 9
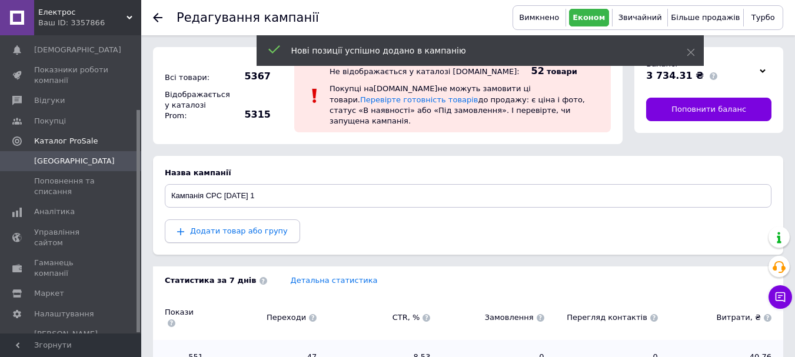
click at [220, 228] on button "Додати товар або групу" at bounding box center [232, 232] width 135 height 24
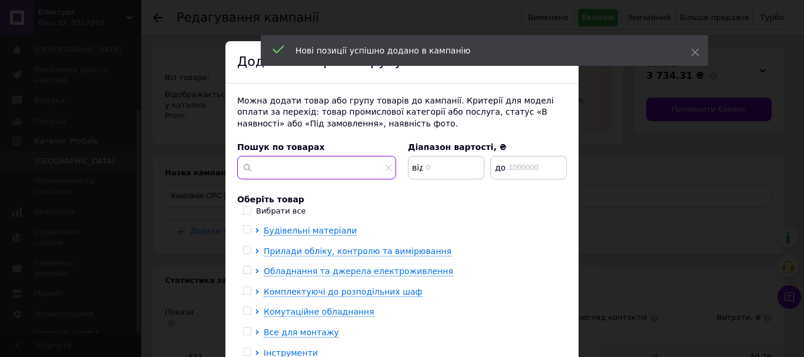
click at [291, 168] on input "text" at bounding box center [316, 168] width 159 height 24
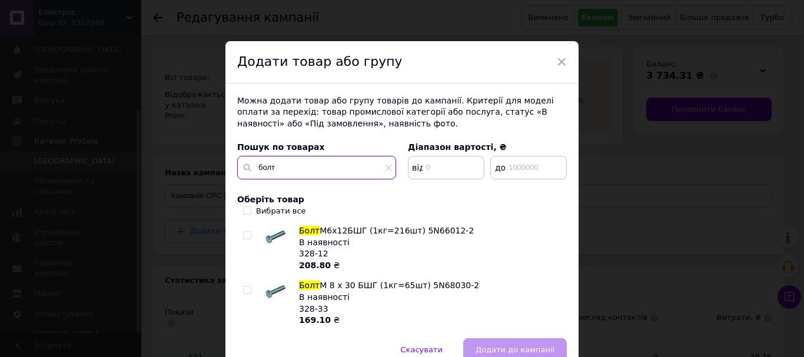
type input "болт"
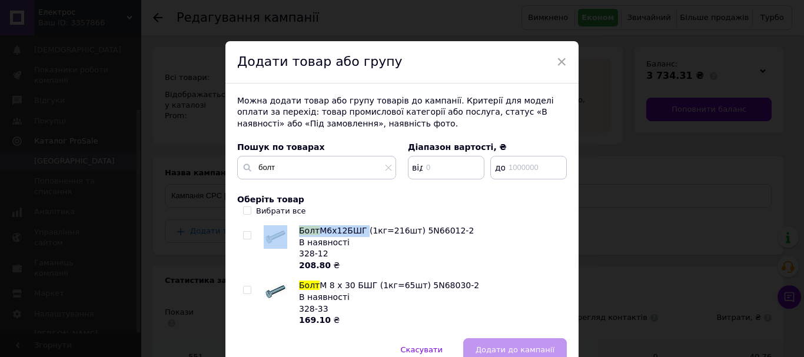
drag, startPoint x: 295, startPoint y: 230, endPoint x: 358, endPoint y: 231, distance: 63.0
click at [358, 231] on li "Болт М6х12БШГ (1кг=216шт) 5N66012-2 В наявності 328-12 208.80 ₴" at bounding box center [401, 248] width 317 height 46
copy li "Болт М6х12БШГ"
click at [245, 210] on input "Вибрати все" at bounding box center [247, 211] width 8 height 8
checkbox input "true"
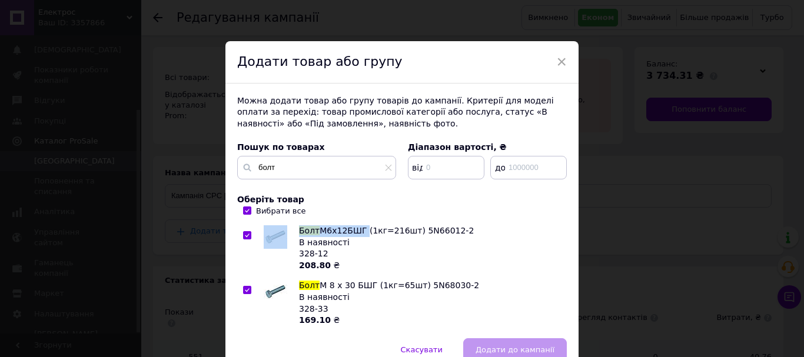
checkbox input "true"
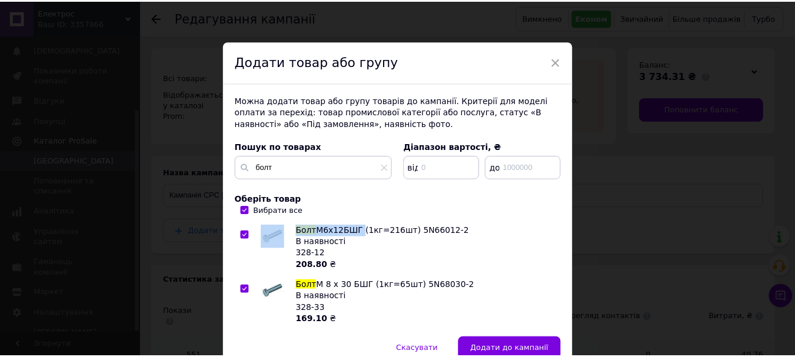
scroll to position [58, 0]
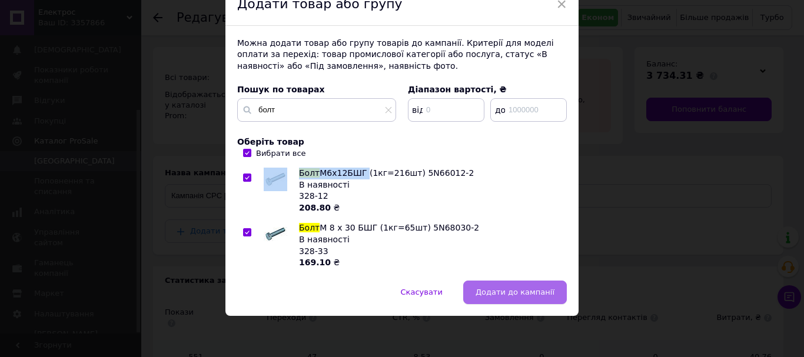
click at [494, 294] on span "Додати до кампанії" at bounding box center [515, 292] width 79 height 9
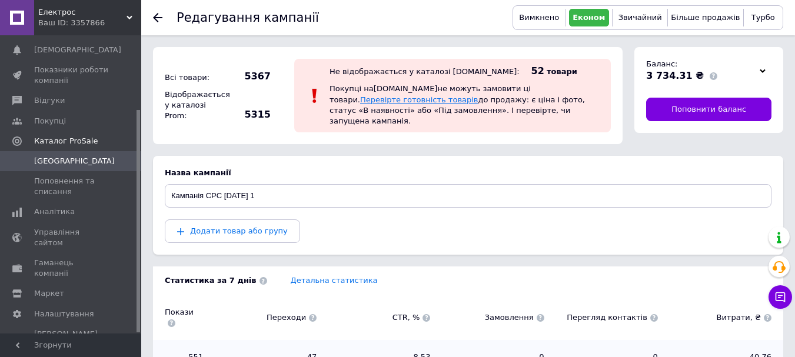
click at [479, 95] on link "Перевірте готовність товарів" at bounding box center [419, 99] width 118 height 9
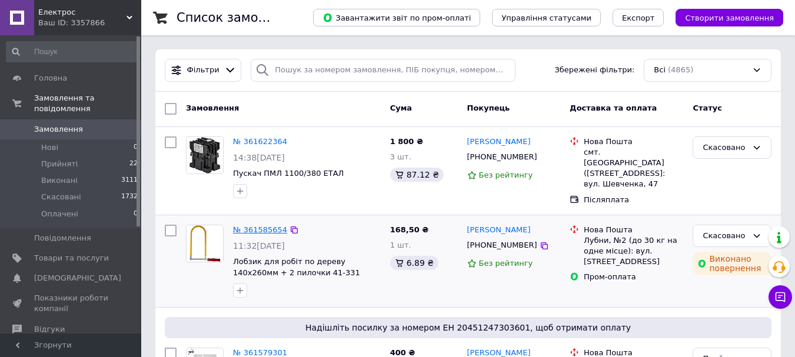
click at [248, 226] on link "№ 361585654" at bounding box center [260, 229] width 54 height 9
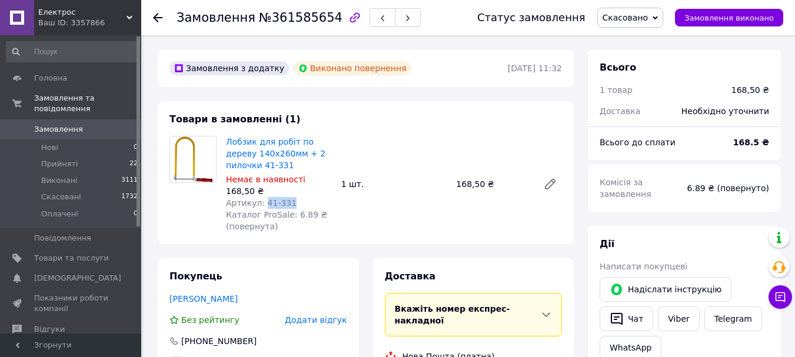
click at [293, 204] on div "Артикул: 41-331" at bounding box center [279, 203] width 106 height 12
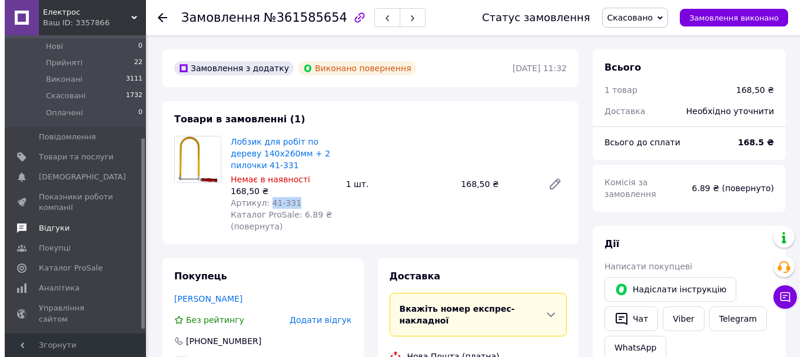
scroll to position [167, 0]
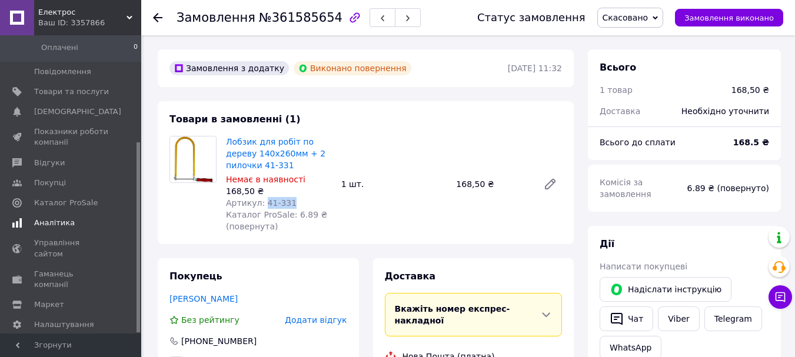
click at [42, 221] on link "Аналітика" at bounding box center [72, 223] width 145 height 20
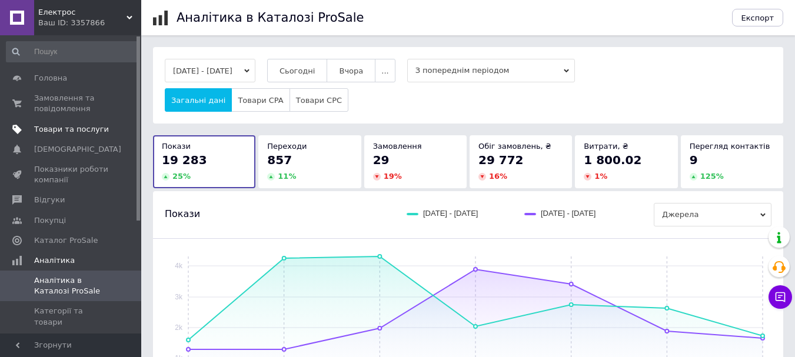
click at [48, 130] on span "Товари та послуги" at bounding box center [71, 129] width 75 height 11
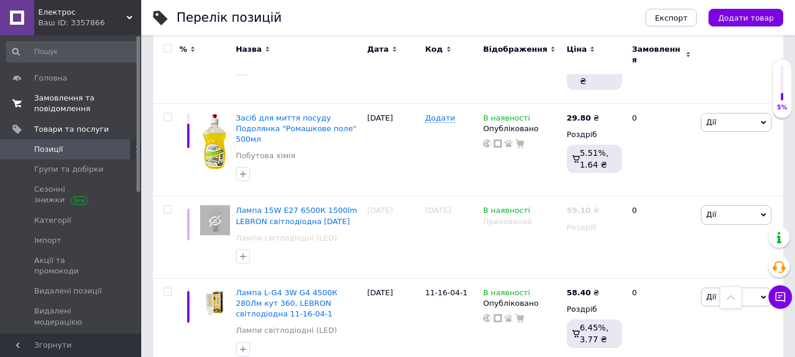
click at [47, 97] on span "Замовлення та повідомлення" at bounding box center [71, 103] width 75 height 21
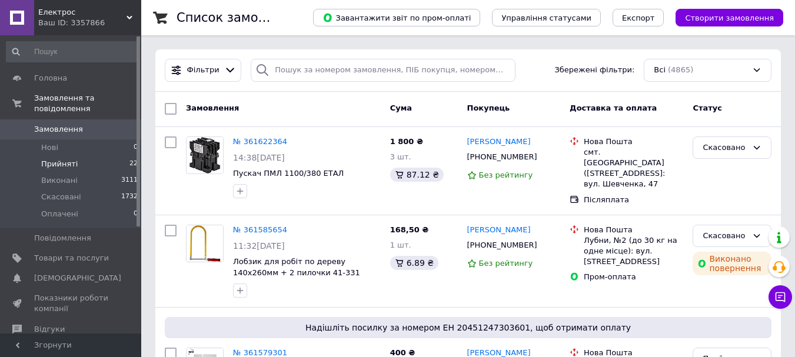
click at [65, 159] on span "Прийняті" at bounding box center [59, 164] width 36 height 11
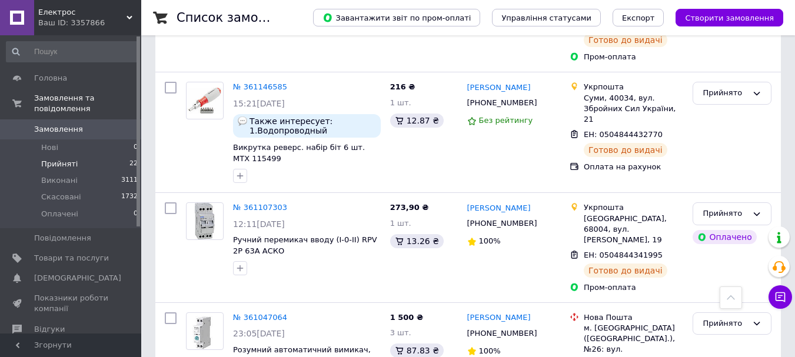
scroll to position [2225, 0]
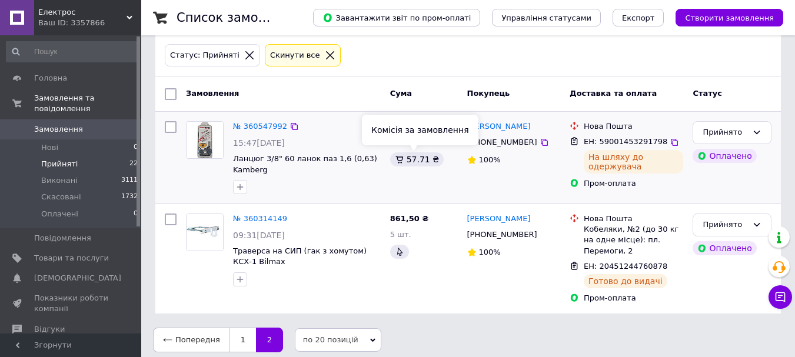
scroll to position [64, 0]
